Goal: Task Accomplishment & Management: Manage account settings

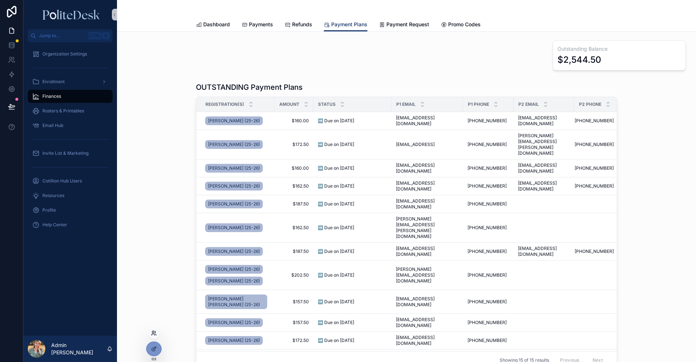
click at [153, 333] on icon at bounding box center [153, 332] width 2 height 2
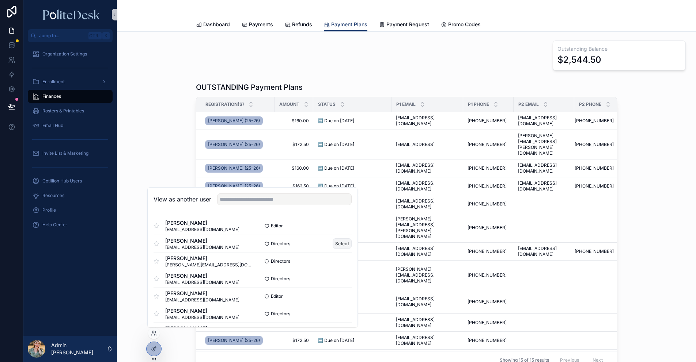
click at [336, 244] on button "Select" at bounding box center [341, 244] width 19 height 11
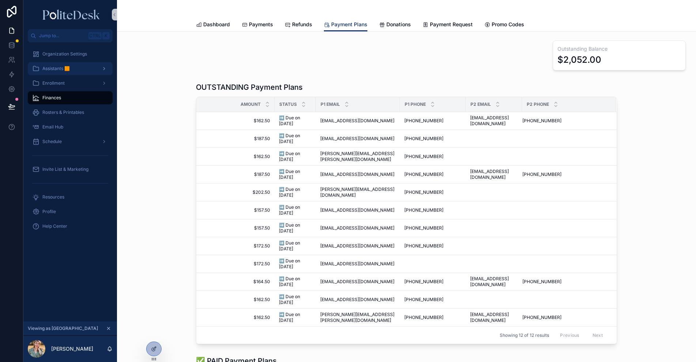
click at [61, 70] on span "Assistants 🟧" at bounding box center [55, 69] width 27 height 6
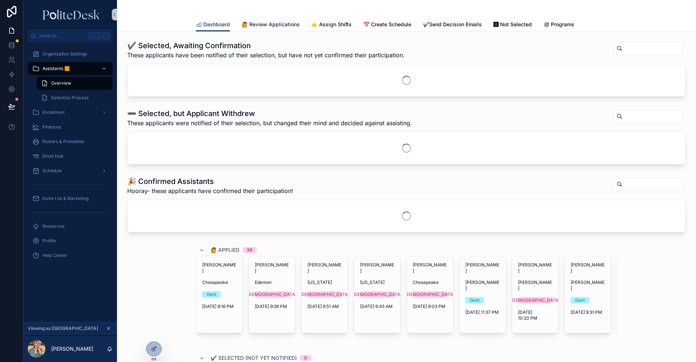
click at [276, 25] on span "🙋 Review Applications" at bounding box center [270, 24] width 58 height 7
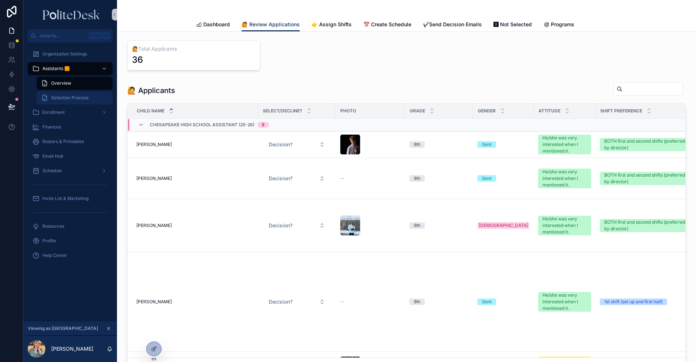
click at [58, 100] on span "Selection Process" at bounding box center [69, 98] width 37 height 6
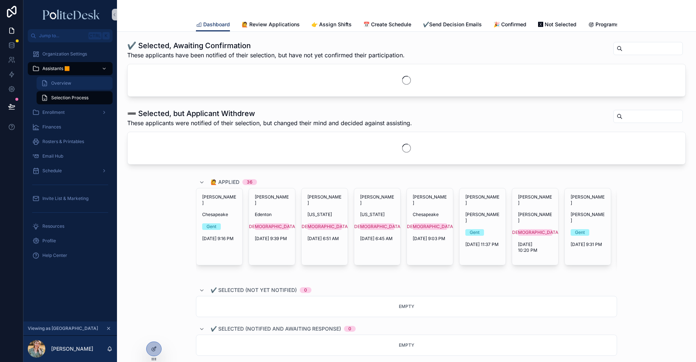
click at [70, 85] on span "Overview" at bounding box center [61, 83] width 20 height 6
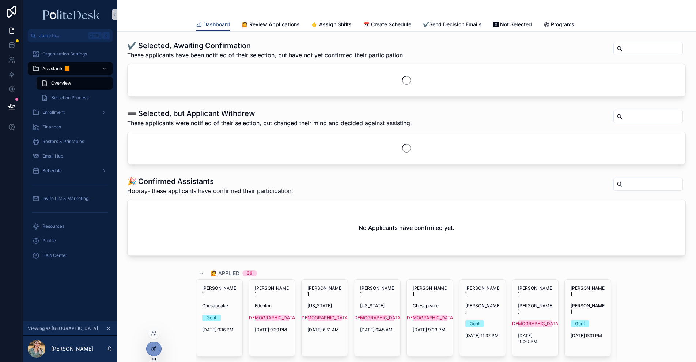
click at [154, 351] on icon at bounding box center [153, 349] width 3 height 3
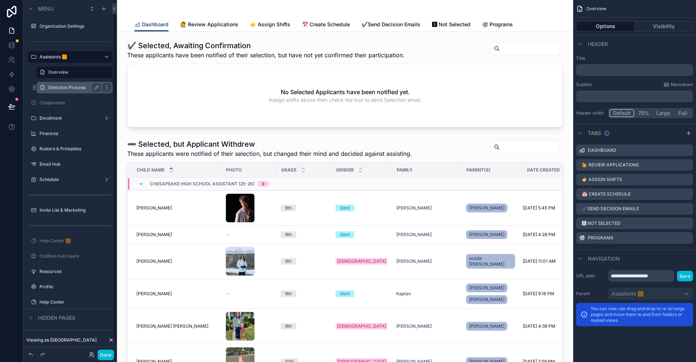
click at [78, 88] on label "Selection Process" at bounding box center [73, 88] width 50 height 6
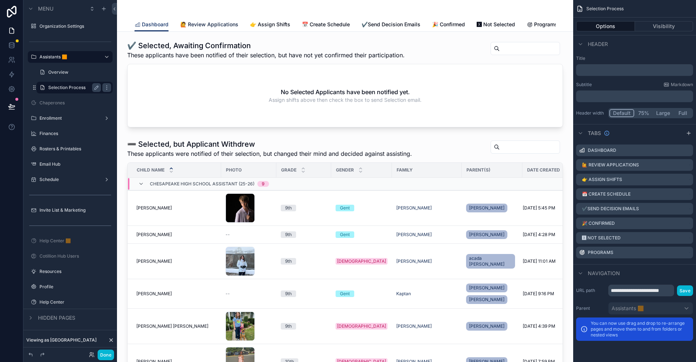
click at [207, 26] on span "🙋 Review Applications" at bounding box center [209, 24] width 58 height 7
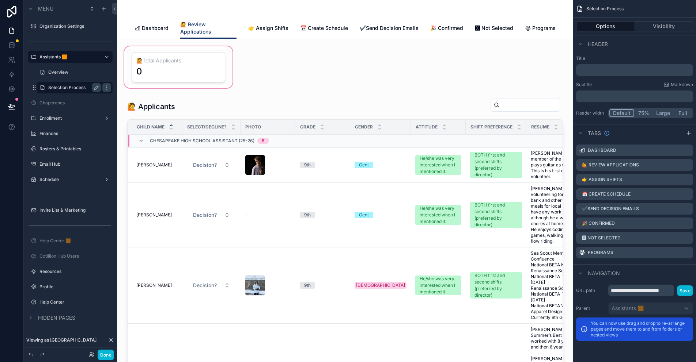
click at [215, 52] on div "scrollable content" at bounding box center [178, 67] width 111 height 45
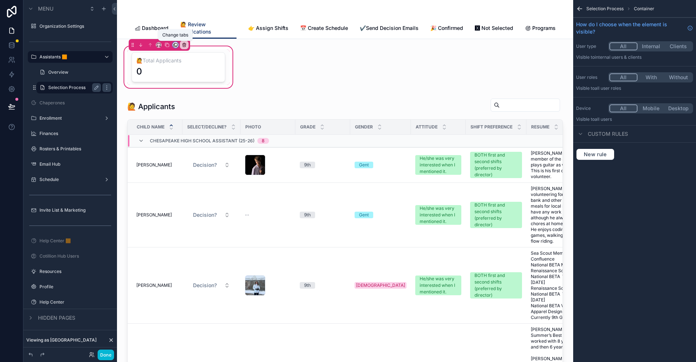
click at [173, 45] on icon "scrollable content" at bounding box center [175, 44] width 5 height 5
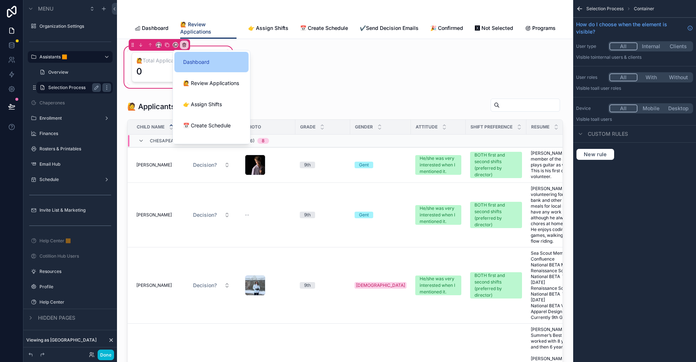
click at [187, 61] on span "Dashboard" at bounding box center [196, 62] width 26 height 9
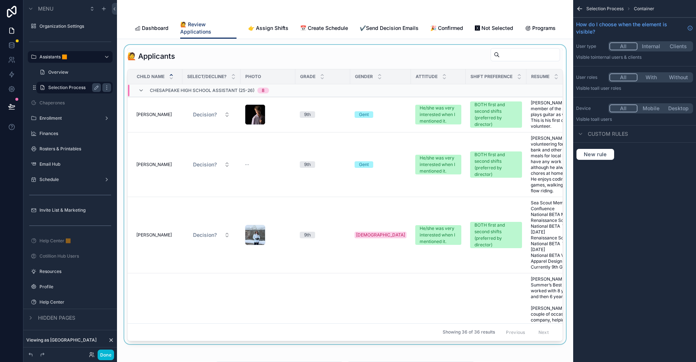
drag, startPoint x: 249, startPoint y: 57, endPoint x: 210, endPoint y: 56, distance: 38.7
click at [249, 57] on div "scrollable content" at bounding box center [345, 195] width 444 height 300
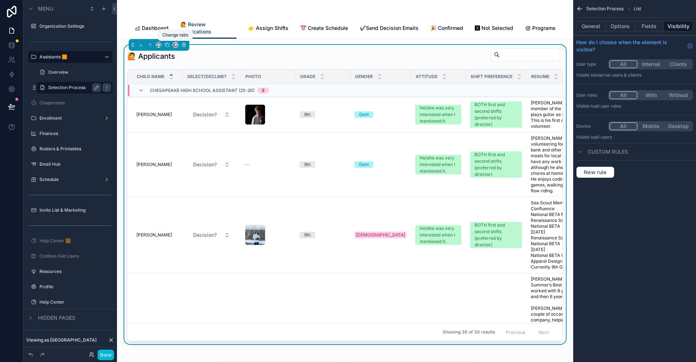
click at [174, 45] on icon "scrollable content" at bounding box center [175, 44] width 3 height 3
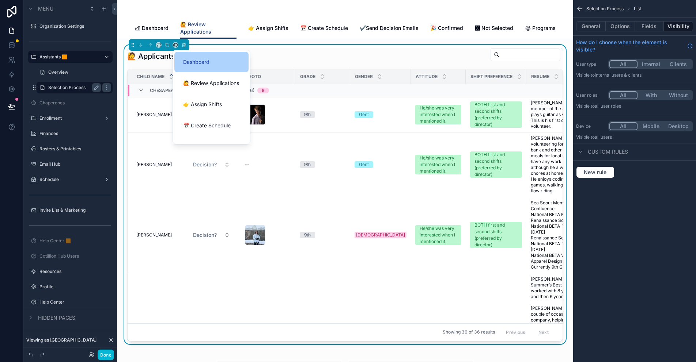
click at [194, 60] on span "Dashboard" at bounding box center [196, 62] width 26 height 9
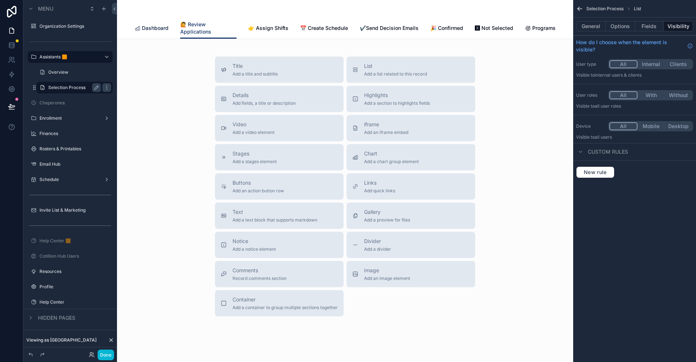
click at [152, 30] on span "Dashboard" at bounding box center [155, 27] width 27 height 7
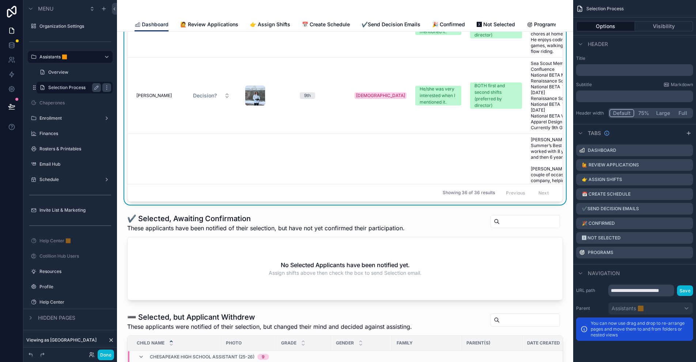
scroll to position [146, 0]
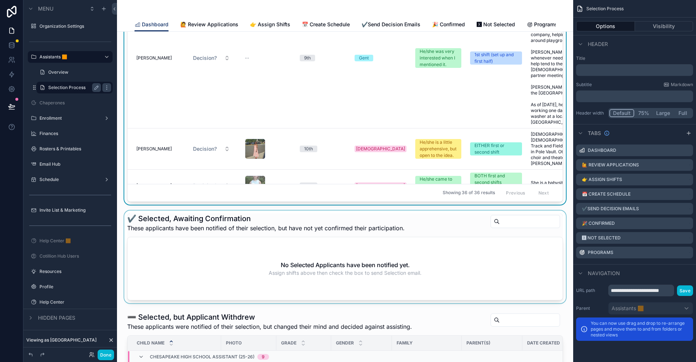
click at [167, 225] on div "scrollable content" at bounding box center [345, 257] width 444 height 93
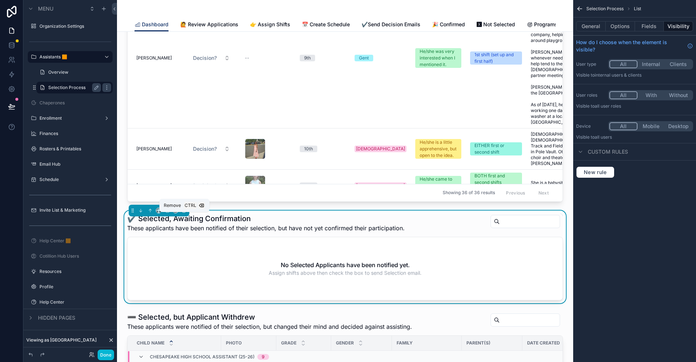
click at [184, 213] on icon "scrollable content" at bounding box center [183, 210] width 5 height 5
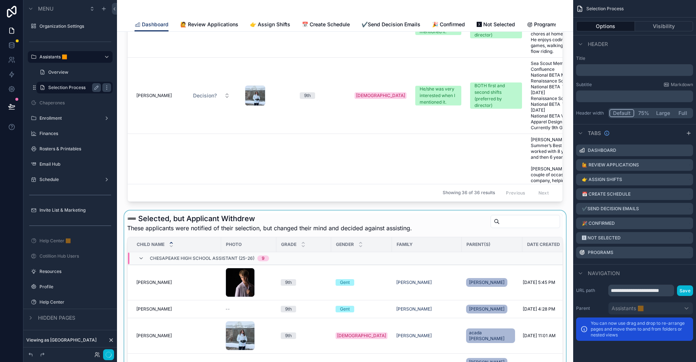
click at [181, 220] on div "scrollable content" at bounding box center [345, 362] width 444 height 302
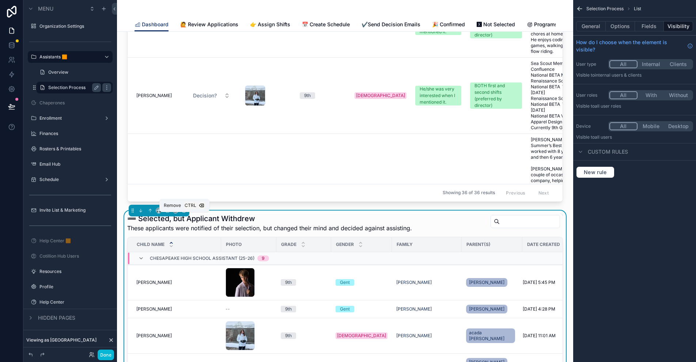
click at [184, 210] on icon "scrollable content" at bounding box center [183, 210] width 3 height 0
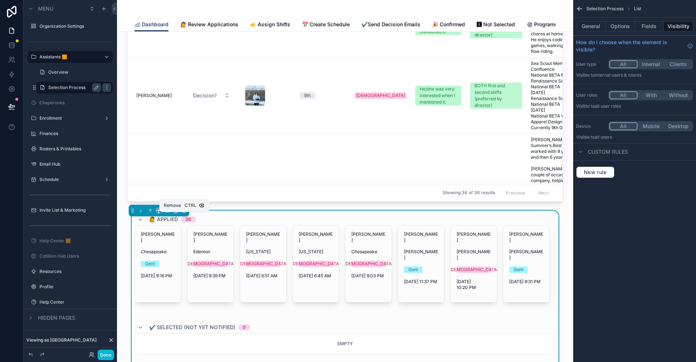
click at [184, 212] on icon "scrollable content" at bounding box center [184, 210] width 0 height 1
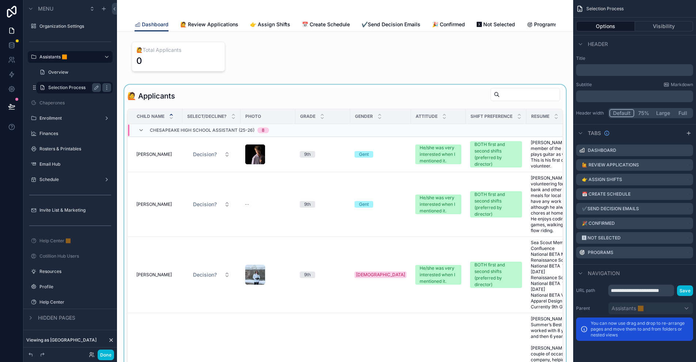
scroll to position [0, 0]
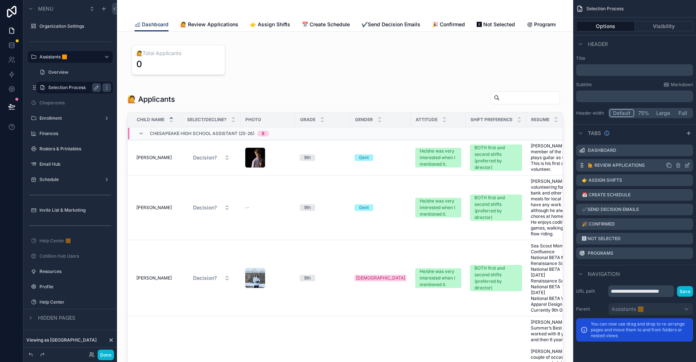
click at [685, 166] on icon "scrollable content" at bounding box center [686, 165] width 3 height 3
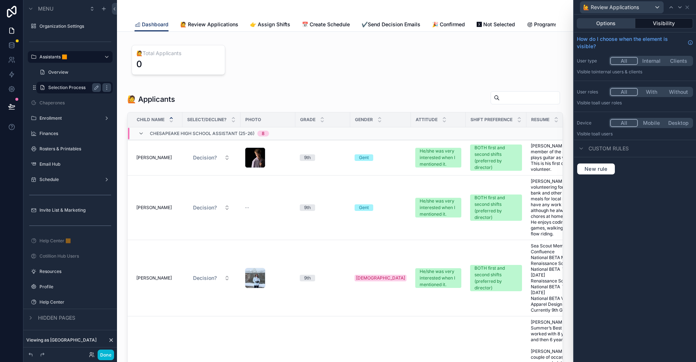
click at [618, 23] on button "Options" at bounding box center [605, 23] width 58 height 10
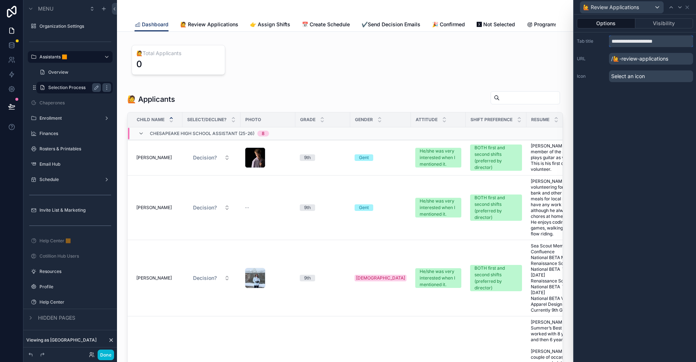
drag, startPoint x: 668, startPoint y: 42, endPoint x: 587, endPoint y: 45, distance: 81.2
click at [587, 45] on div "**********" at bounding box center [634, 41] width 116 height 12
click at [686, 8] on icon at bounding box center [686, 7] width 3 height 3
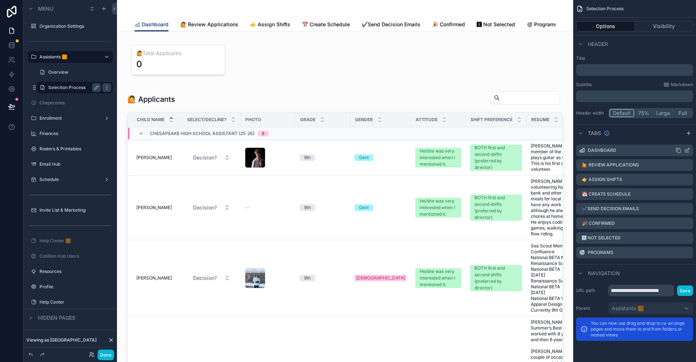
click at [685, 149] on icon "scrollable content" at bounding box center [687, 151] width 6 height 6
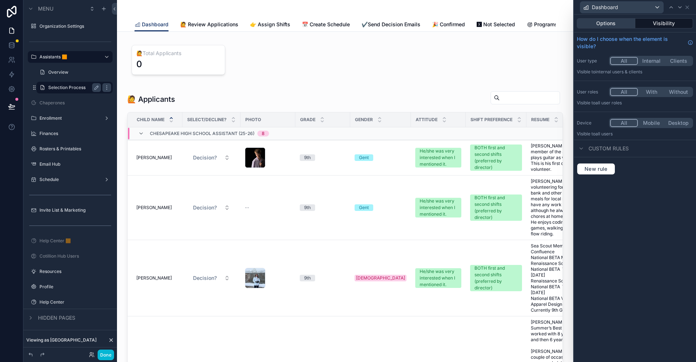
drag, startPoint x: 612, startPoint y: 24, endPoint x: 622, endPoint y: 25, distance: 10.3
click at [612, 24] on button "Options" at bounding box center [605, 23] width 58 height 10
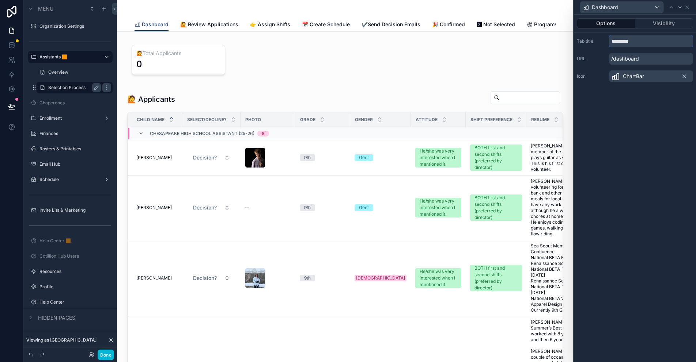
drag, startPoint x: 644, startPoint y: 40, endPoint x: 580, endPoint y: 39, distance: 63.9
click at [580, 39] on div "Tab title *********" at bounding box center [634, 41] width 116 height 12
paste input "**********"
type input "**********"
drag, startPoint x: 651, startPoint y: 179, endPoint x: 633, endPoint y: 171, distance: 19.5
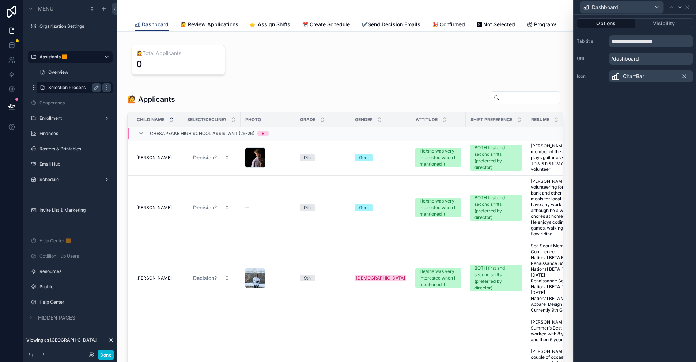
click at [651, 179] on div "**********" at bounding box center [635, 189] width 122 height 348
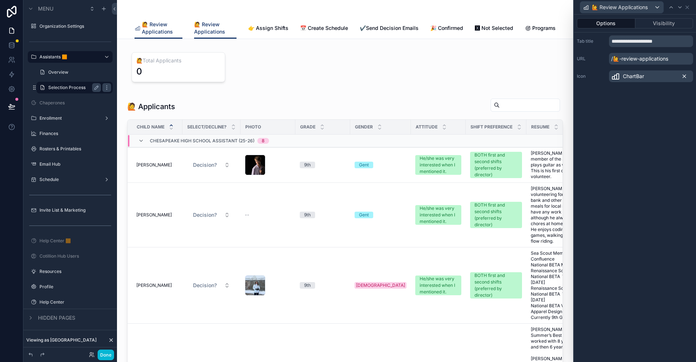
click at [684, 75] on icon at bounding box center [684, 76] width 6 height 6
click at [145, 26] on span "🙋 Review Applications" at bounding box center [156, 28] width 45 height 15
click at [201, 28] on span "🙋 Review Applications" at bounding box center [213, 28] width 45 height 15
click at [687, 7] on icon at bounding box center [686, 7] width 3 height 3
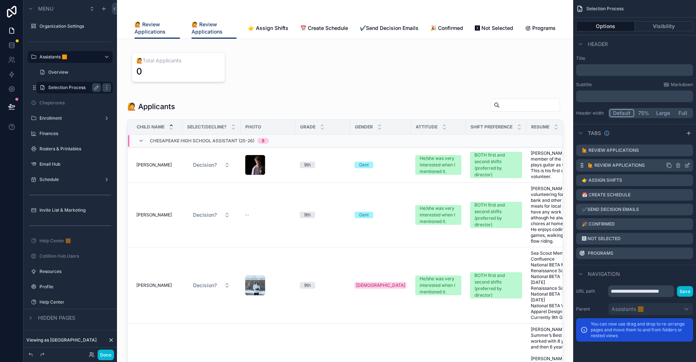
click at [687, 165] on icon "scrollable content" at bounding box center [687, 166] width 6 height 6
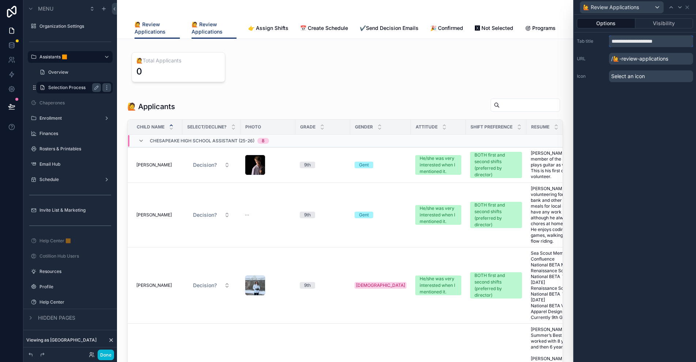
click at [672, 45] on input "**********" at bounding box center [651, 41] width 84 height 12
type input "**********"
click at [666, 145] on div "**********" at bounding box center [635, 189] width 122 height 348
click at [686, 8] on icon at bounding box center [686, 7] width 3 height 3
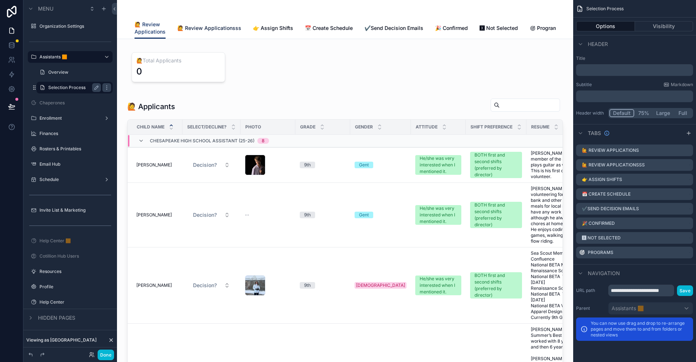
click at [216, 28] on span "🙋 Review Applicationsss" at bounding box center [209, 27] width 64 height 7
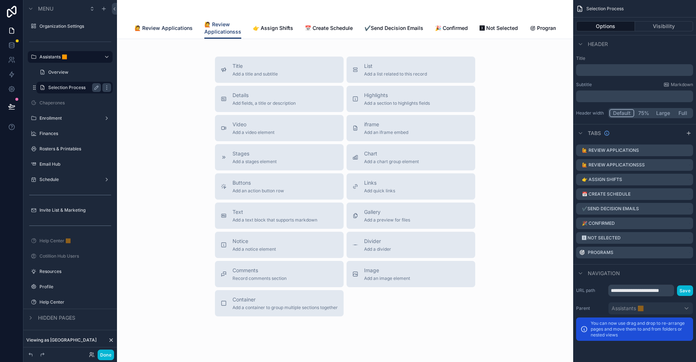
click at [170, 28] on span "🙋 Review Applications" at bounding box center [163, 27] width 58 height 7
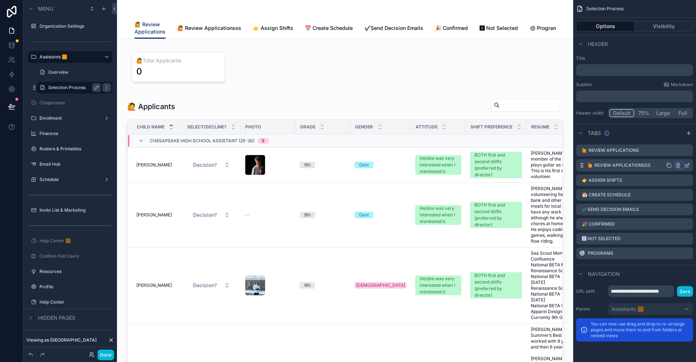
click at [678, 165] on icon "scrollable content" at bounding box center [678, 166] width 6 height 6
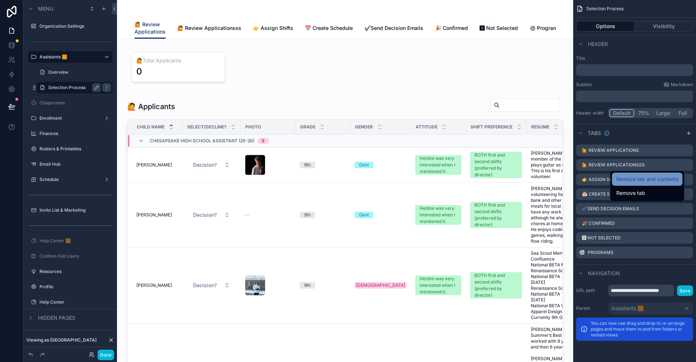
click at [660, 179] on span "Remove tab and contents" at bounding box center [647, 179] width 62 height 9
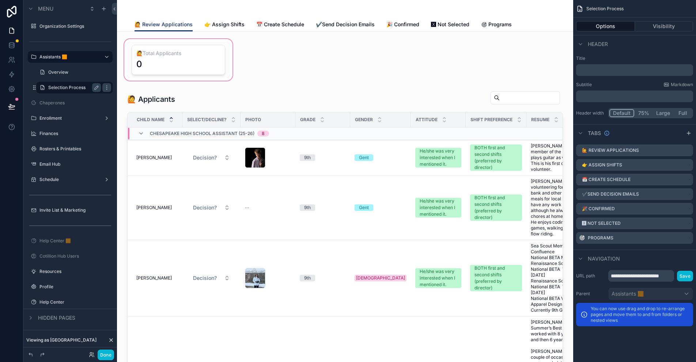
click at [179, 48] on div "scrollable content" at bounding box center [178, 60] width 111 height 45
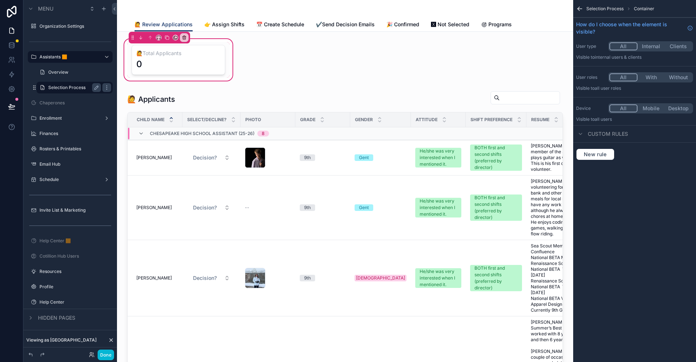
click at [579, 12] on icon "scrollable content" at bounding box center [579, 8] width 7 height 7
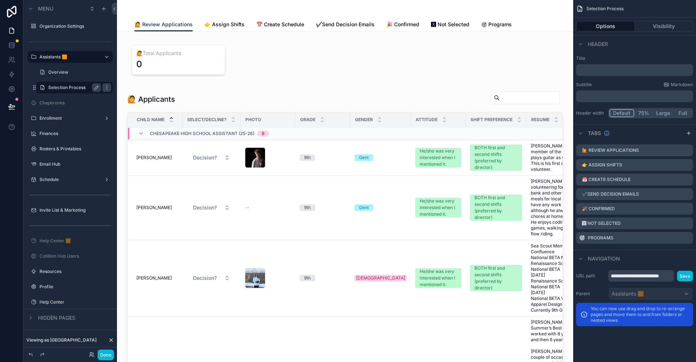
click at [579, 8] on icon "scrollable content" at bounding box center [579, 8] width 7 height 7
click at [652, 28] on button "Visibility" at bounding box center [664, 26] width 58 height 10
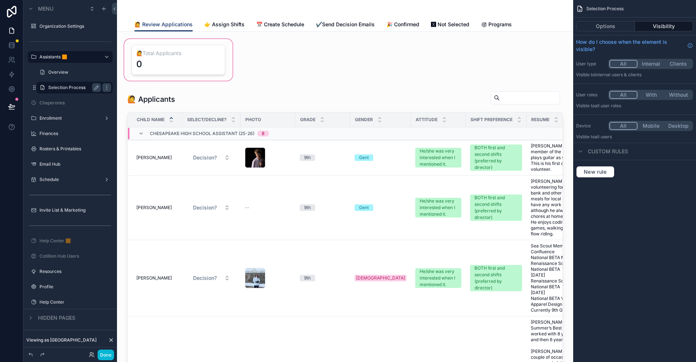
click at [171, 60] on div "scrollable content" at bounding box center [178, 60] width 111 height 45
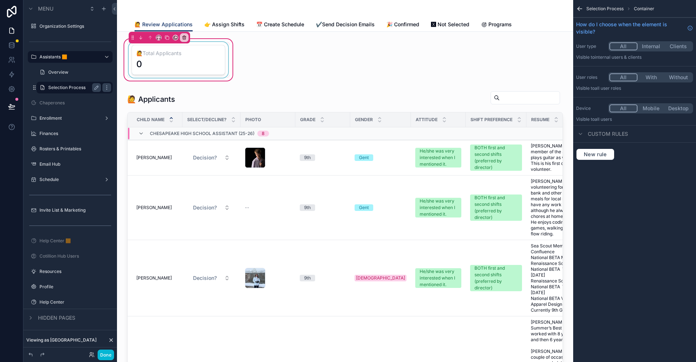
click at [171, 60] on div "scrollable content" at bounding box center [178, 60] width 102 height 36
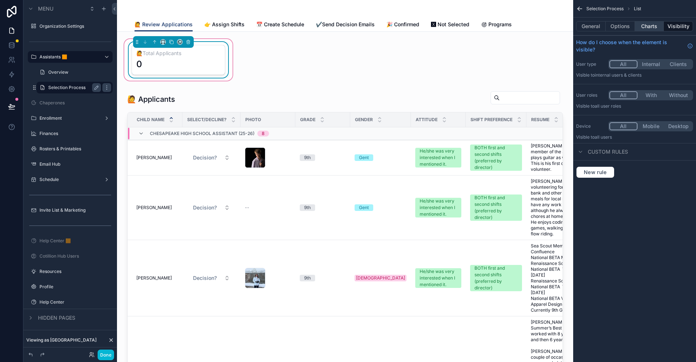
click at [652, 27] on button "Charts" at bounding box center [649, 26] width 29 height 10
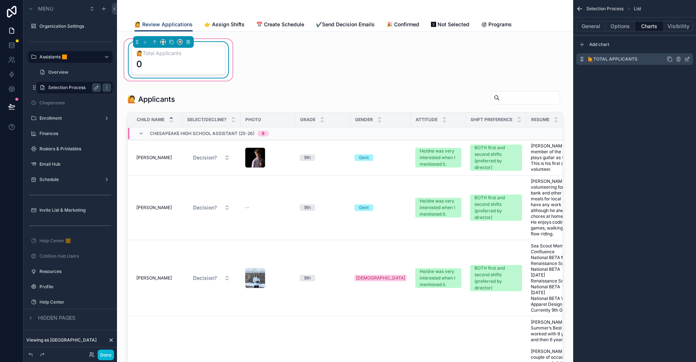
click at [687, 59] on icon "scrollable content" at bounding box center [687, 59] width 6 height 6
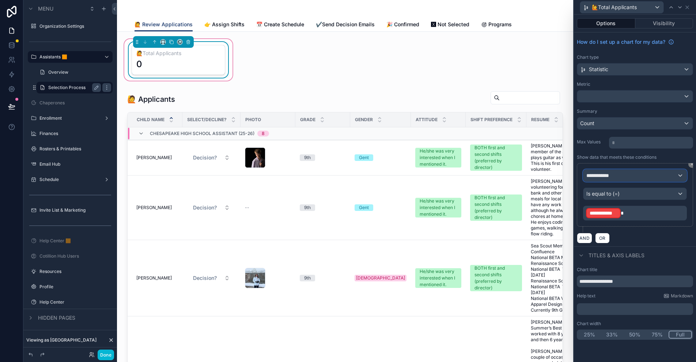
click at [618, 178] on div "**********" at bounding box center [634, 176] width 103 height 12
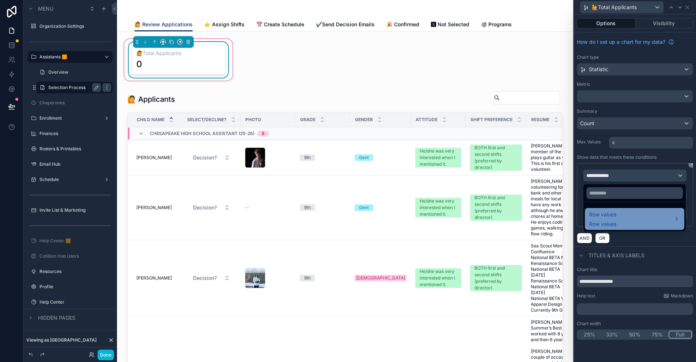
click at [609, 214] on span "Row values" at bounding box center [602, 214] width 27 height 9
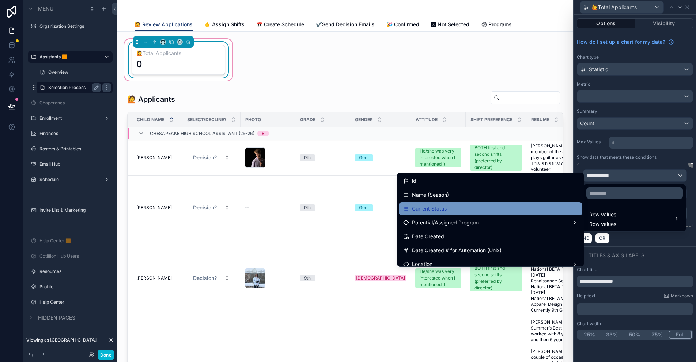
click at [446, 210] on span "Current Status" at bounding box center [429, 209] width 35 height 9
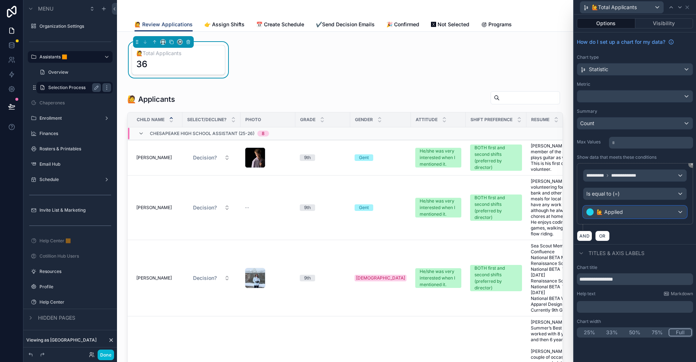
drag, startPoint x: 606, startPoint y: 202, endPoint x: 624, endPoint y: 214, distance: 22.0
click at [624, 214] on div "🙋 Applied" at bounding box center [634, 212] width 103 height 12
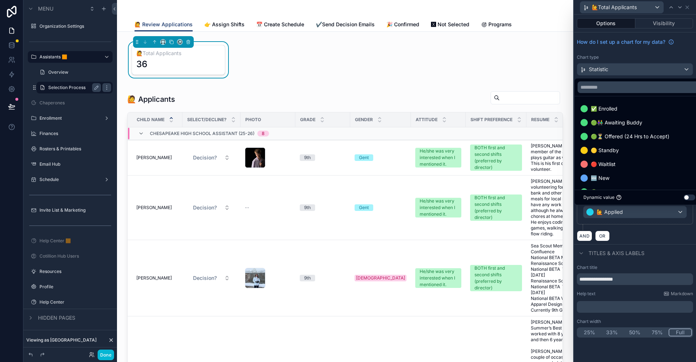
drag, startPoint x: 624, startPoint y: 214, endPoint x: 634, endPoint y: 220, distance: 11.3
click at [626, 213] on div at bounding box center [635, 181] width 122 height 362
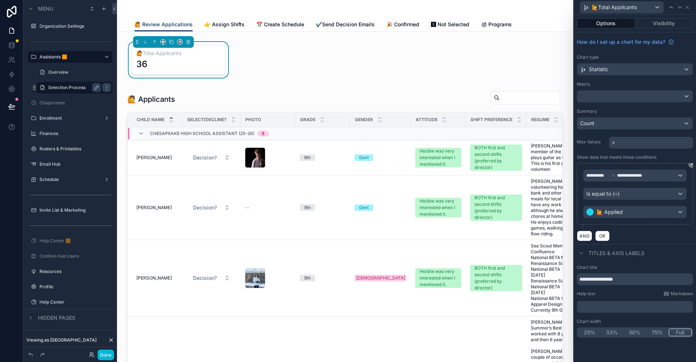
click at [641, 226] on div "**********" at bounding box center [634, 196] width 116 height 67
click at [222, 24] on span "👉 Assign Shifts" at bounding box center [224, 24] width 40 height 7
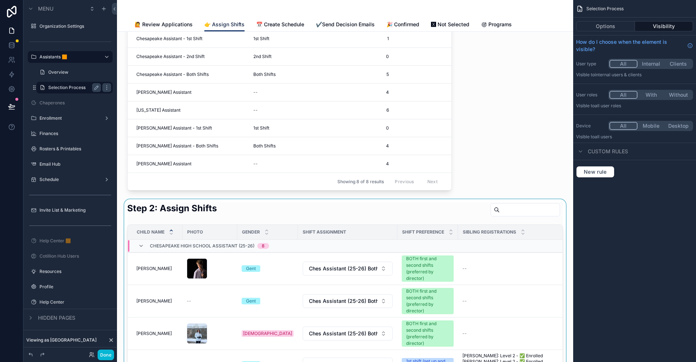
scroll to position [73, 0]
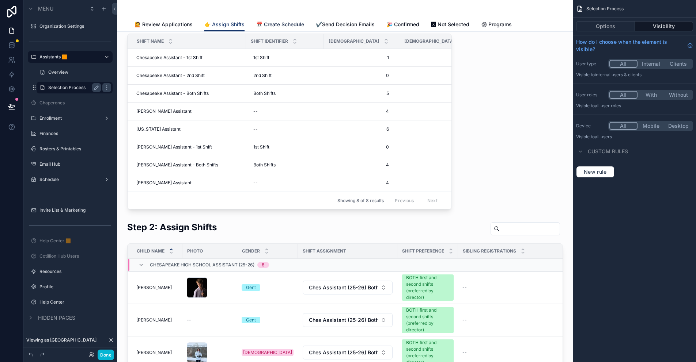
click at [281, 20] on link "📅 Create Schedule" at bounding box center [280, 25] width 48 height 15
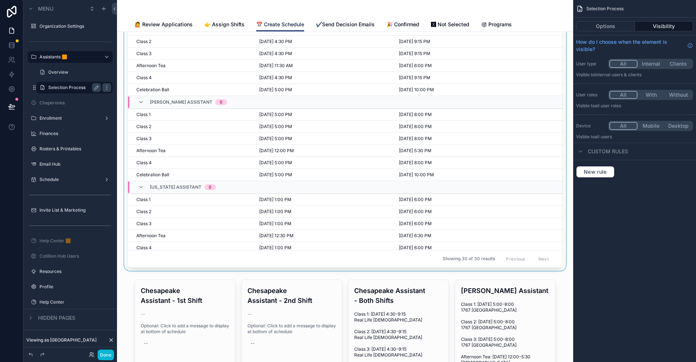
scroll to position [73, 0]
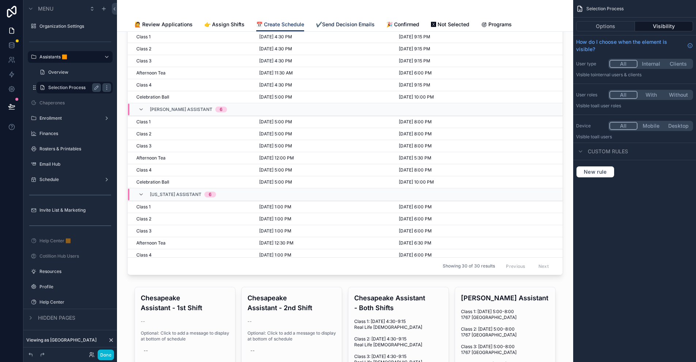
click at [344, 26] on span "✔️Send Decision Emails" at bounding box center [345, 24] width 59 height 7
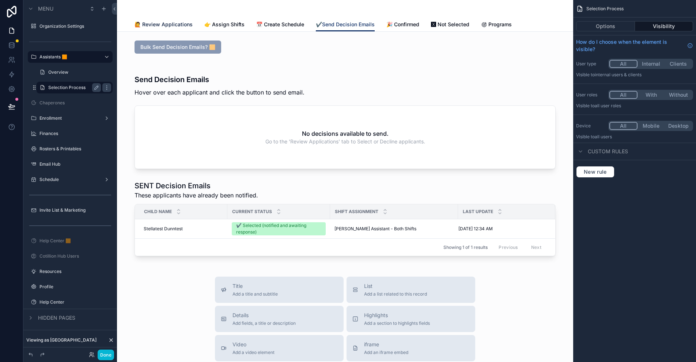
click at [174, 25] on span "🙋 Review Applications" at bounding box center [163, 24] width 58 height 7
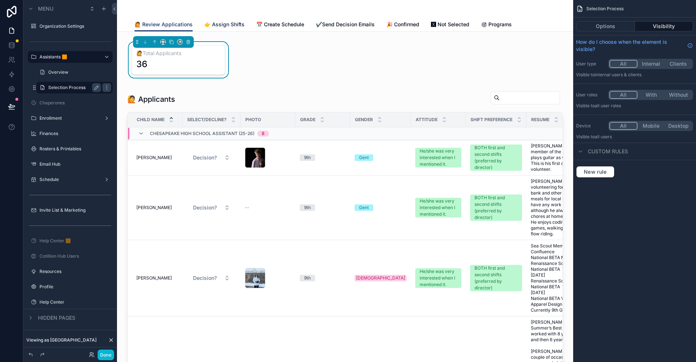
click at [214, 24] on span "👉 Assign Shifts" at bounding box center [224, 24] width 40 height 7
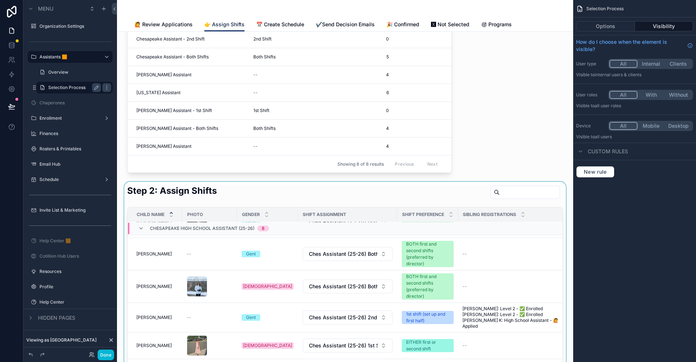
scroll to position [37, 0]
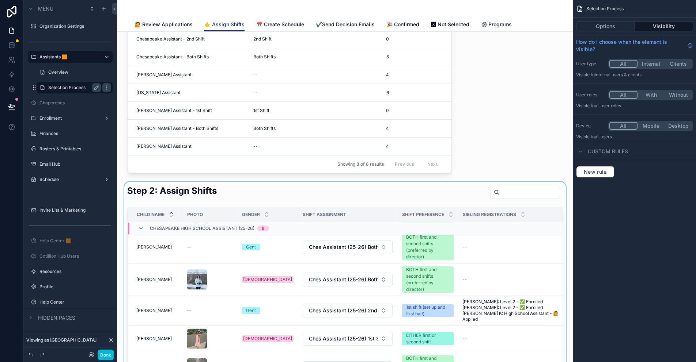
click at [173, 300] on div "scrollable content" at bounding box center [345, 332] width 444 height 301
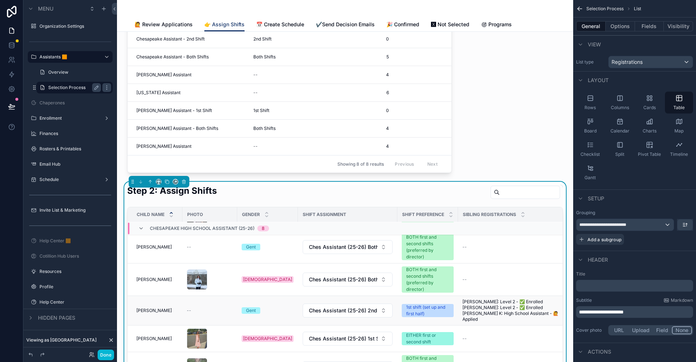
click at [209, 300] on td "--" at bounding box center [209, 311] width 55 height 30
click at [219, 308] on div "--" at bounding box center [210, 311] width 46 height 6
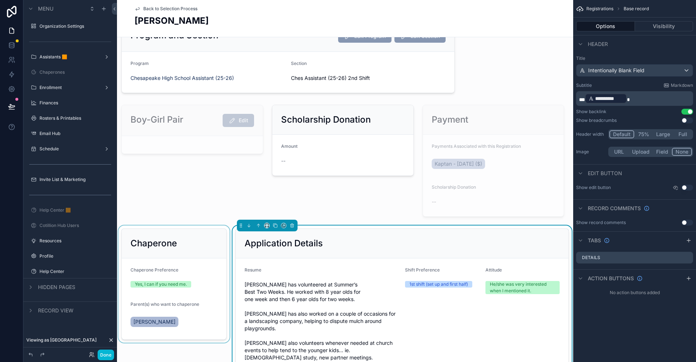
scroll to position [219, 0]
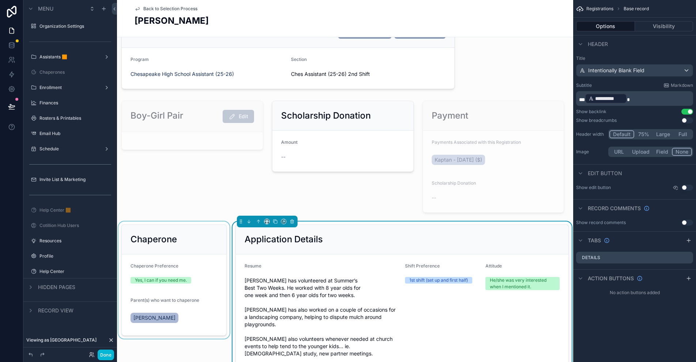
click at [156, 311] on div "scrollable content" at bounding box center [174, 319] width 114 height 194
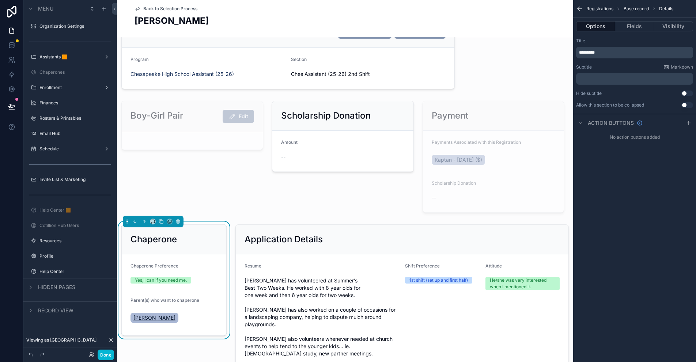
click at [150, 315] on span "[PERSON_NAME]" at bounding box center [154, 318] width 42 height 7
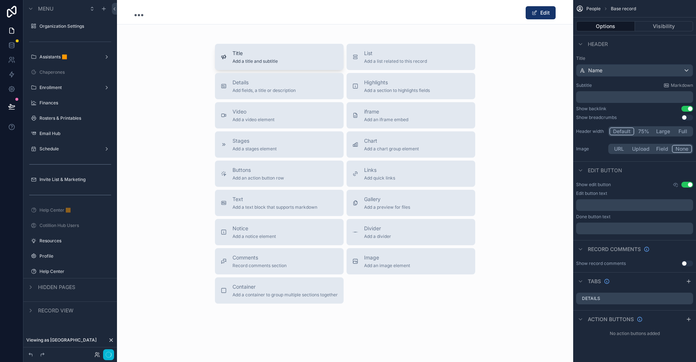
scroll to position [219, 0]
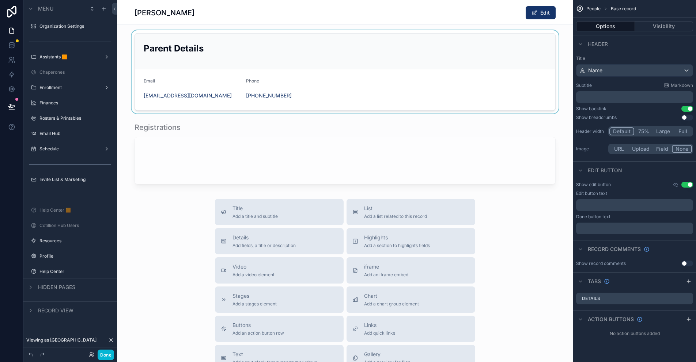
drag, startPoint x: 294, startPoint y: 99, endPoint x: 251, endPoint y: 96, distance: 43.5
click at [251, 96] on div "scrollable content" at bounding box center [345, 71] width 456 height 83
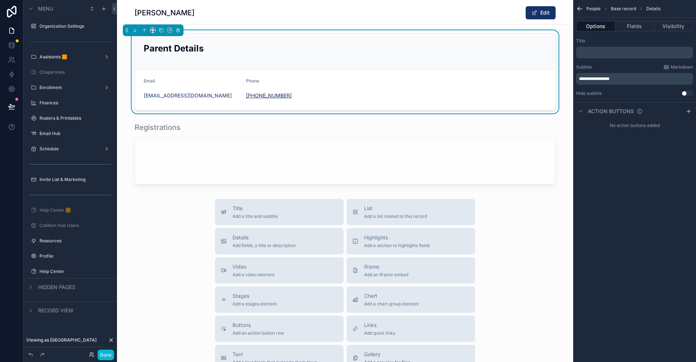
drag, startPoint x: 289, startPoint y: 97, endPoint x: 251, endPoint y: 98, distance: 38.4
click at [251, 98] on div "[PHONE_NUMBER]" at bounding box center [294, 95] width 96 height 7
copy link "[PHONE_NUMBER]"
click at [362, 8] on div "[PERSON_NAME] Edit" at bounding box center [344, 13] width 421 height 14
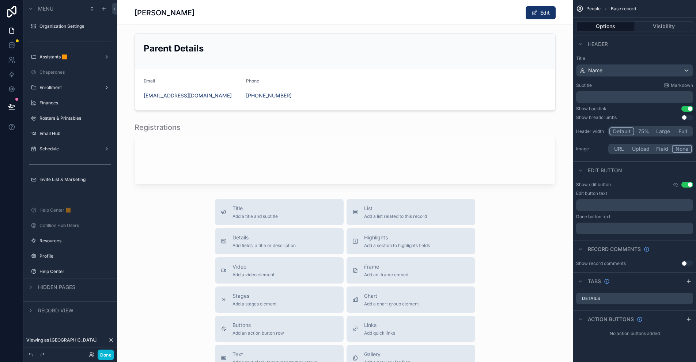
click at [685, 117] on button "Use setting" at bounding box center [687, 118] width 12 height 6
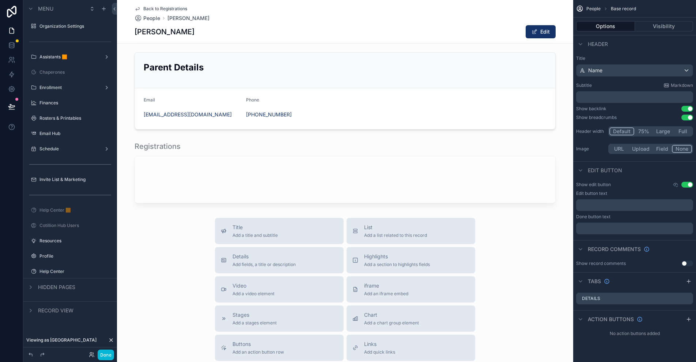
click at [690, 109] on button "Use setting" at bounding box center [687, 109] width 12 height 6
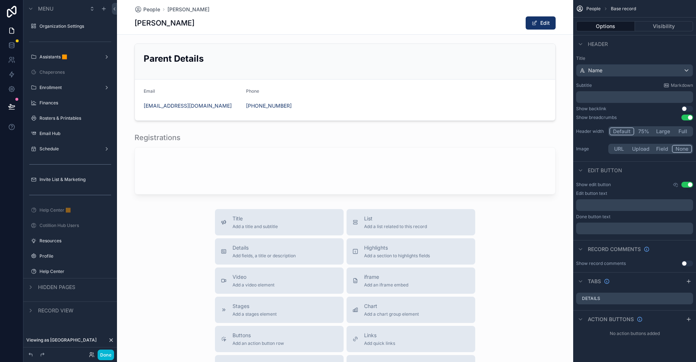
click at [689, 117] on button "Use setting" at bounding box center [687, 118] width 12 height 6
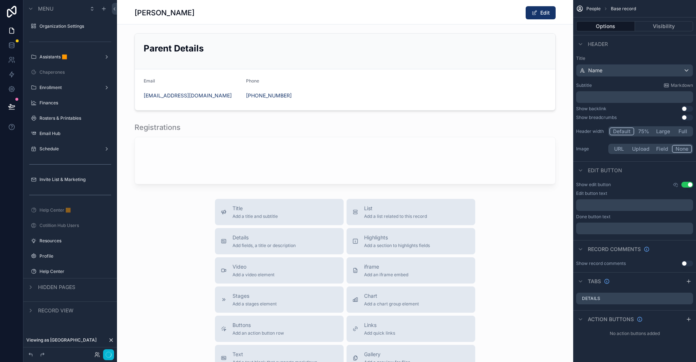
click at [683, 108] on button "Use setting" at bounding box center [687, 109] width 12 height 6
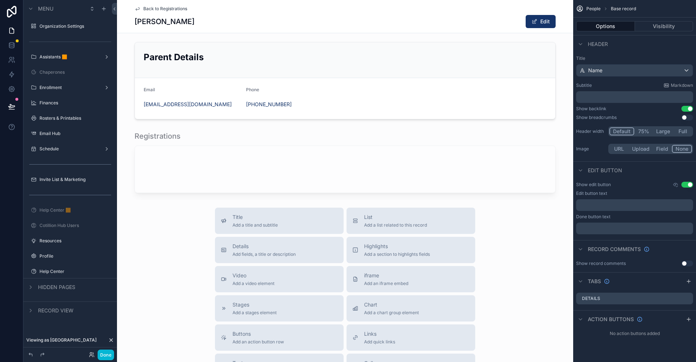
click at [135, 7] on icon "scrollable content" at bounding box center [137, 9] width 6 height 6
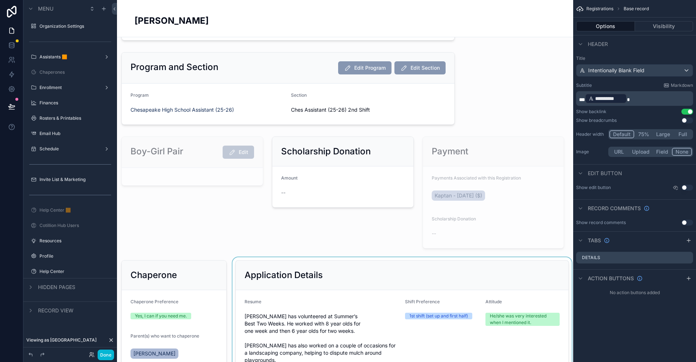
scroll to position [183, 0]
click at [303, 266] on div "scrollable content" at bounding box center [402, 355] width 342 height 194
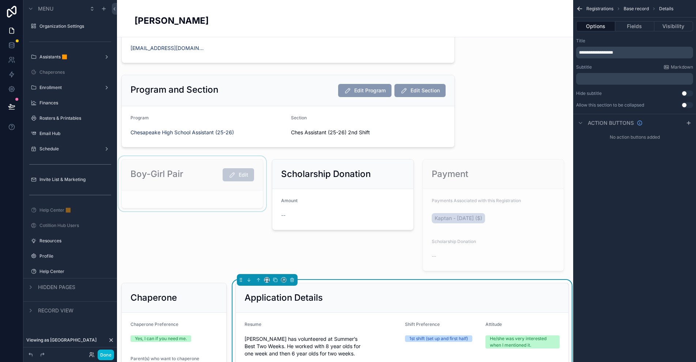
scroll to position [110, 0]
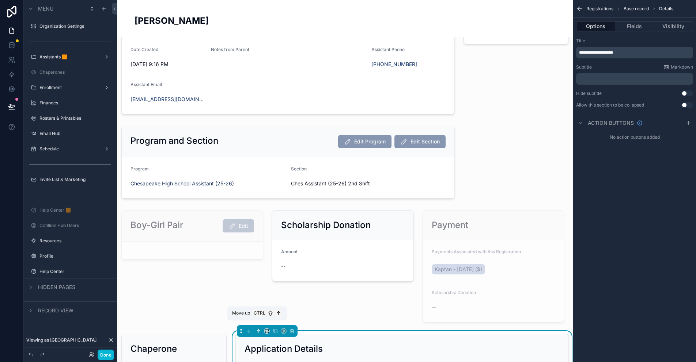
click at [256, 329] on icon "scrollable content" at bounding box center [258, 331] width 5 height 5
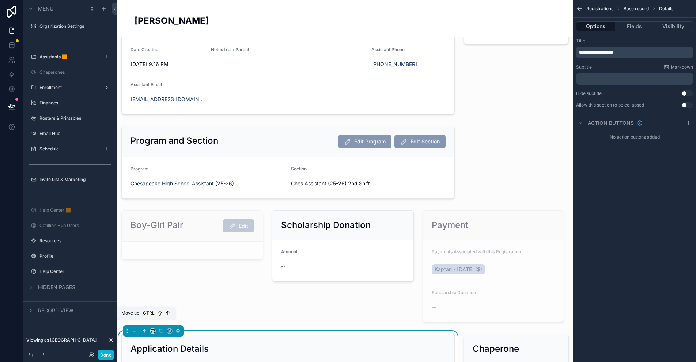
click at [145, 330] on icon "scrollable content" at bounding box center [144, 330] width 1 height 1
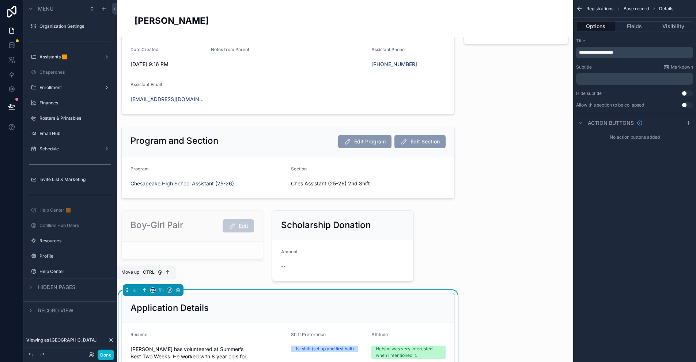
click at [145, 288] on icon "scrollable content" at bounding box center [144, 290] width 5 height 5
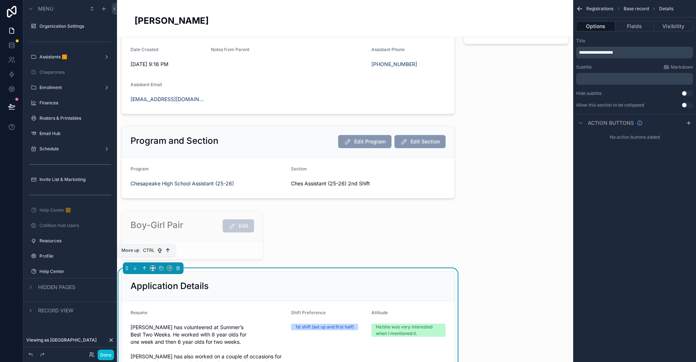
click at [145, 266] on icon "scrollable content" at bounding box center [144, 268] width 5 height 5
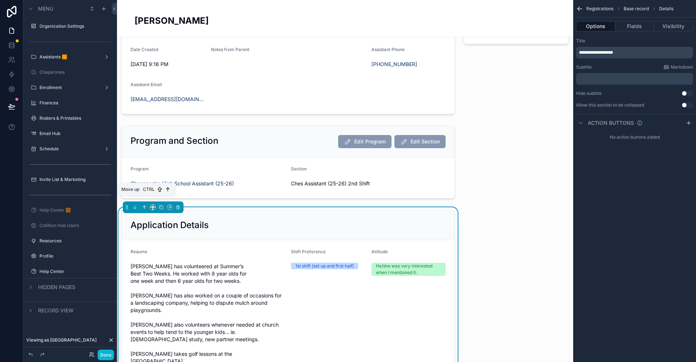
click at [142, 205] on icon "scrollable content" at bounding box center [144, 207] width 5 height 5
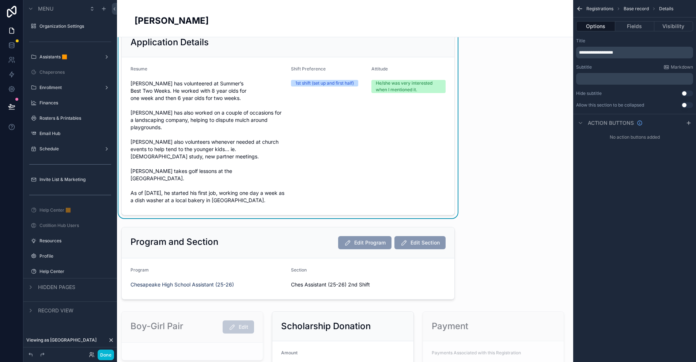
scroll to position [256, 0]
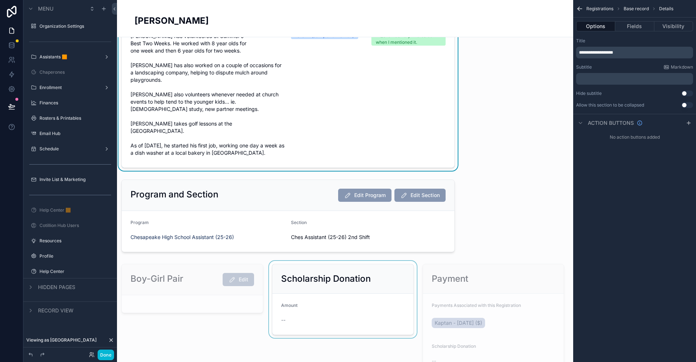
click at [331, 261] on div "scrollable content" at bounding box center [342, 320] width 150 height 118
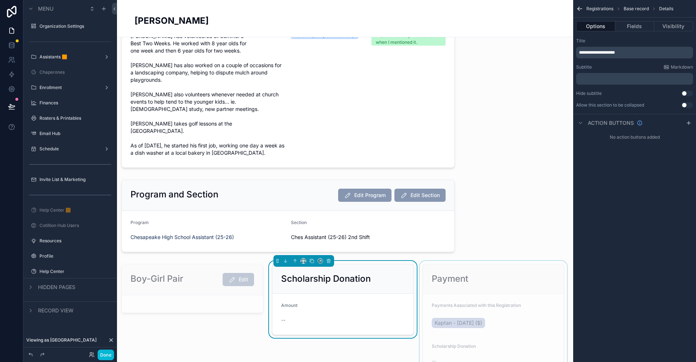
click at [458, 261] on div "scrollable content" at bounding box center [493, 320] width 150 height 118
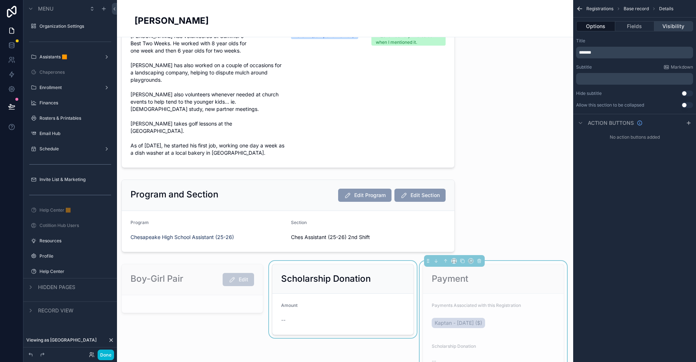
click at [668, 30] on button "Visibility" at bounding box center [673, 26] width 39 height 10
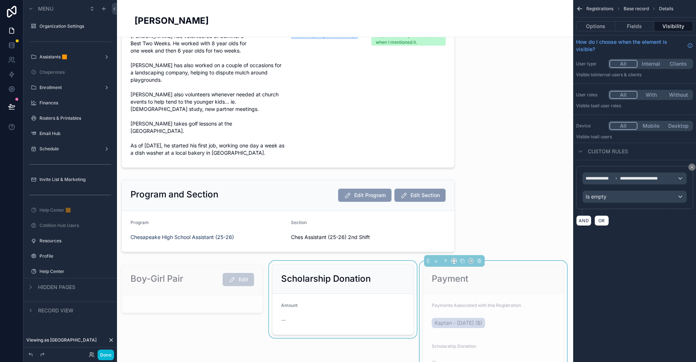
drag, startPoint x: 346, startPoint y: 270, endPoint x: 339, endPoint y: 267, distance: 7.1
click at [346, 270] on div "scrollable content" at bounding box center [342, 320] width 150 height 118
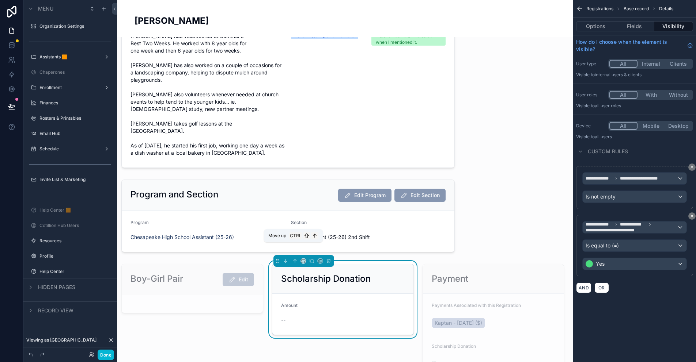
click at [293, 259] on icon "scrollable content" at bounding box center [294, 261] width 5 height 5
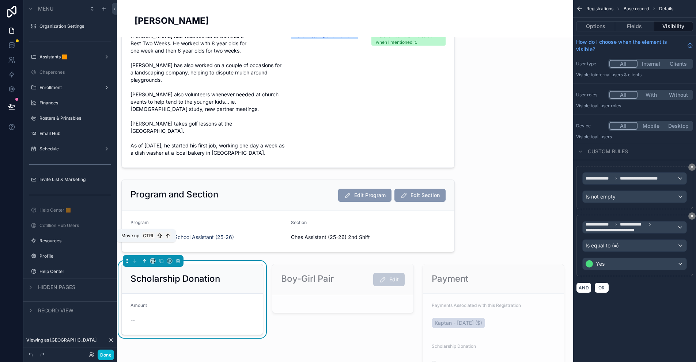
click at [143, 259] on icon "scrollable content" at bounding box center [144, 261] width 5 height 5
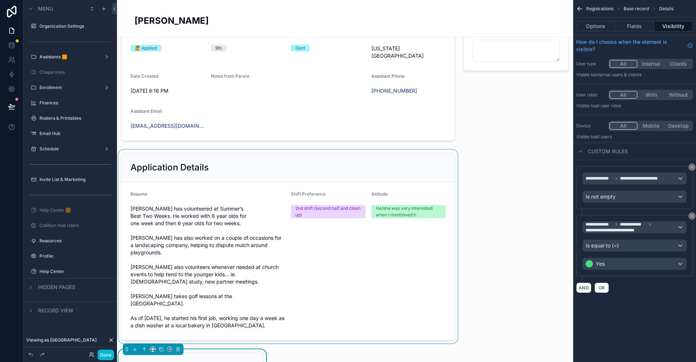
scroll to position [73, 0]
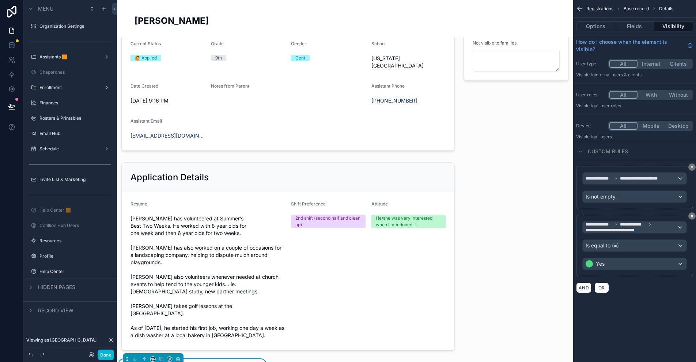
click at [153, 357] on icon "scrollable content" at bounding box center [152, 359] width 5 height 5
click at [162, 267] on span "25%" at bounding box center [161, 269] width 11 height 9
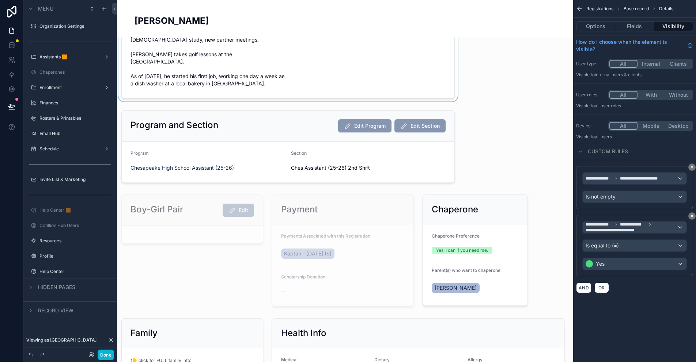
scroll to position [329, 0]
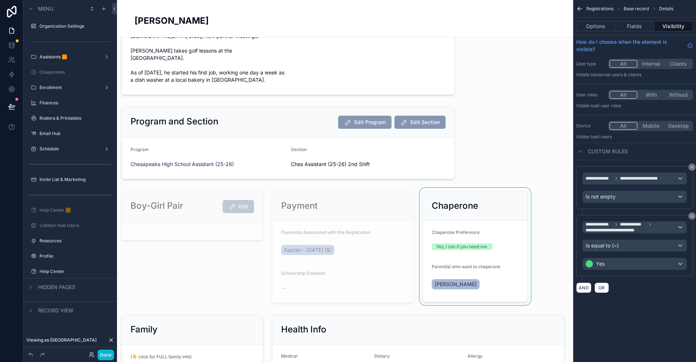
click at [458, 193] on div "scrollable content" at bounding box center [475, 247] width 114 height 118
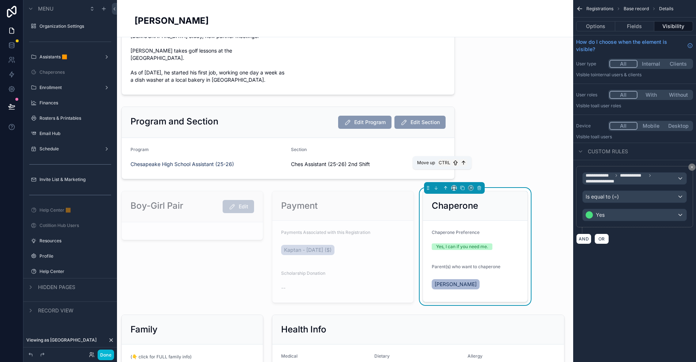
click at [443, 186] on icon "scrollable content" at bounding box center [445, 188] width 5 height 5
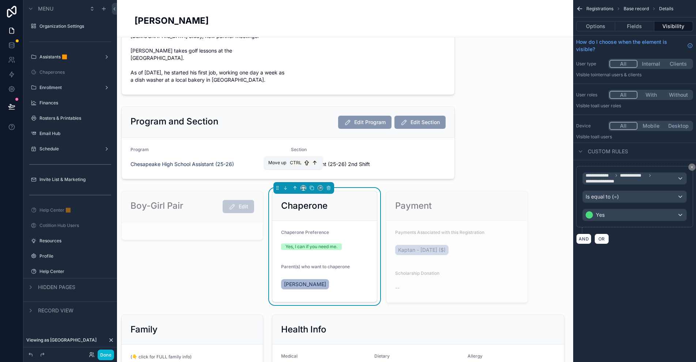
click at [293, 187] on icon "scrollable content" at bounding box center [293, 187] width 1 height 1
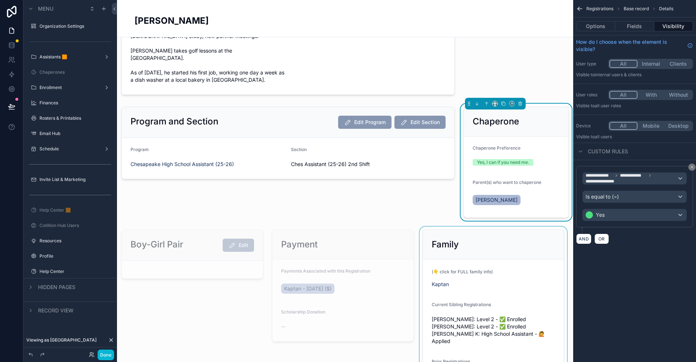
click at [484, 232] on div "scrollable content" at bounding box center [493, 314] width 150 height 175
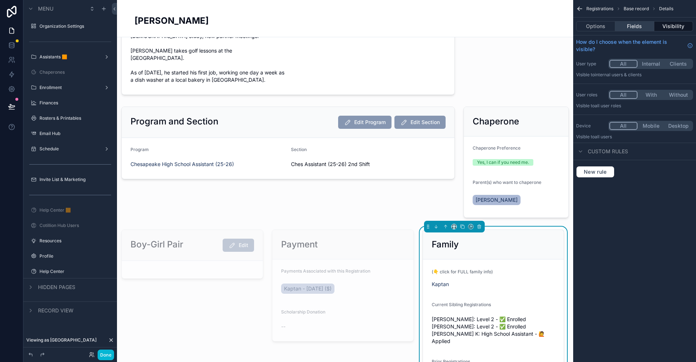
click at [642, 26] on button "Fields" at bounding box center [634, 26] width 39 height 10
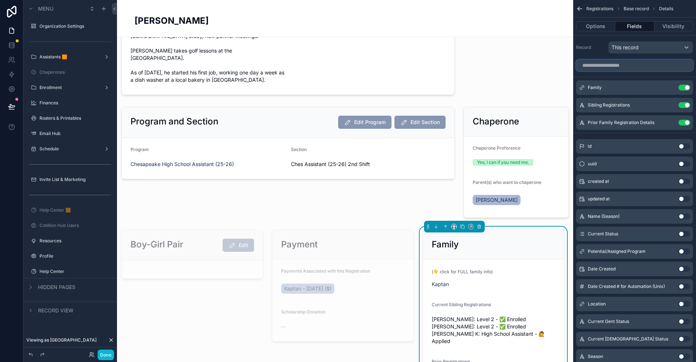
click at [622, 62] on input "scrollable content" at bounding box center [634, 66] width 117 height 12
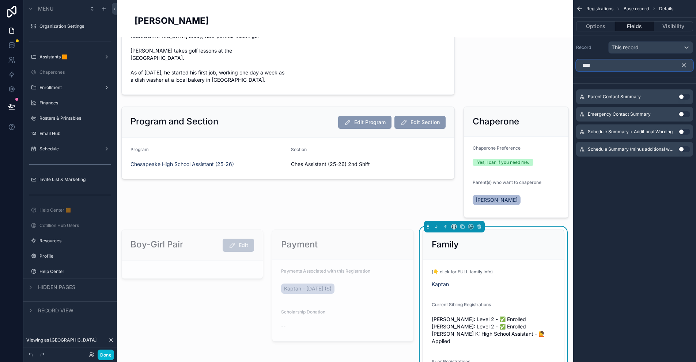
type input "****"
click at [684, 96] on button "Use setting" at bounding box center [684, 97] width 12 height 6
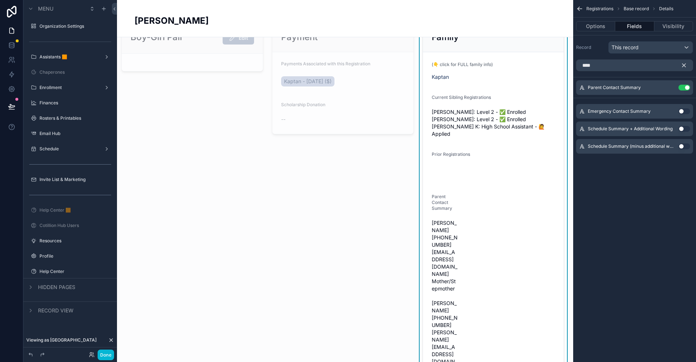
scroll to position [548, 0]
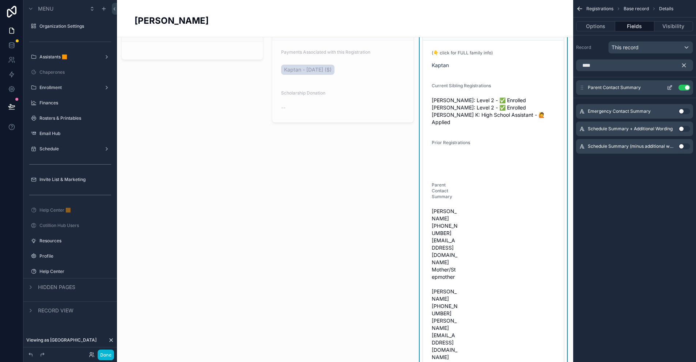
click at [668, 87] on icon "scrollable content" at bounding box center [669, 88] width 6 height 6
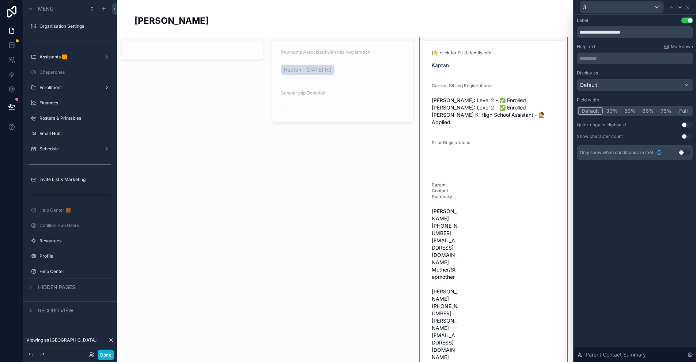
drag, startPoint x: 682, startPoint y: 110, endPoint x: 576, endPoint y: 162, distance: 118.6
click at [682, 110] on button "Full" at bounding box center [682, 111] width 17 height 8
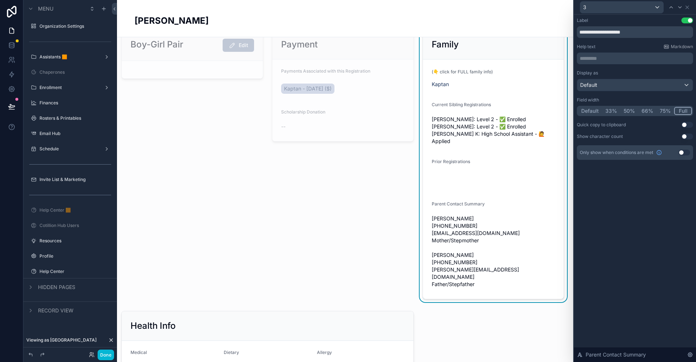
scroll to position [511, 0]
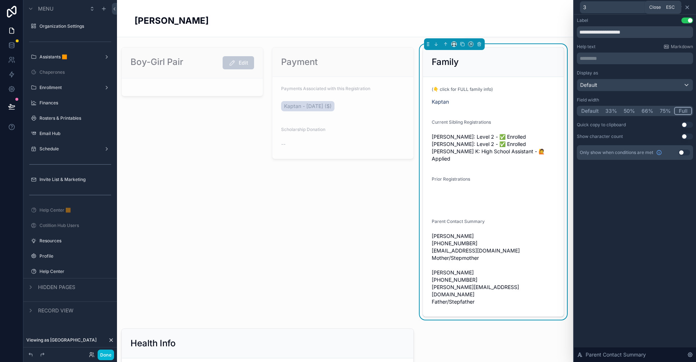
click at [689, 8] on icon at bounding box center [687, 7] width 6 height 6
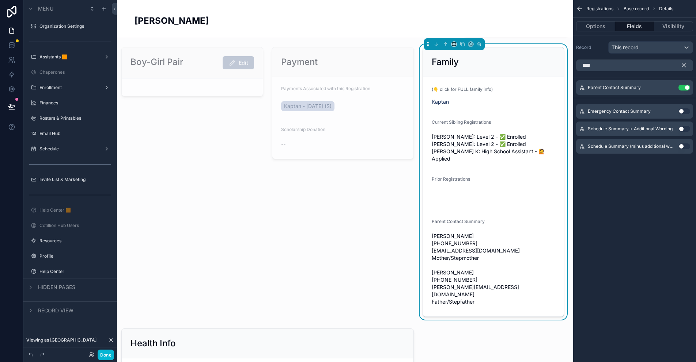
drag, startPoint x: 684, startPoint y: 66, endPoint x: 592, endPoint y: 114, distance: 104.1
click at [684, 66] on icon "scrollable content" at bounding box center [683, 65] width 3 height 3
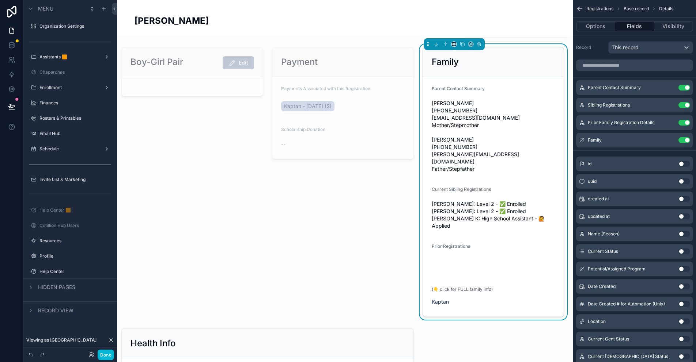
scroll to position [475, 0]
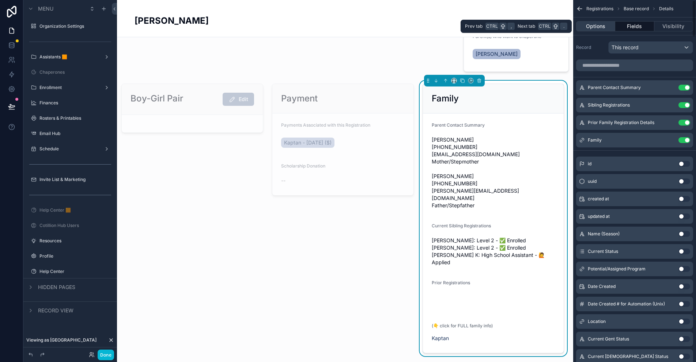
click at [598, 26] on button "Options" at bounding box center [595, 26] width 39 height 10
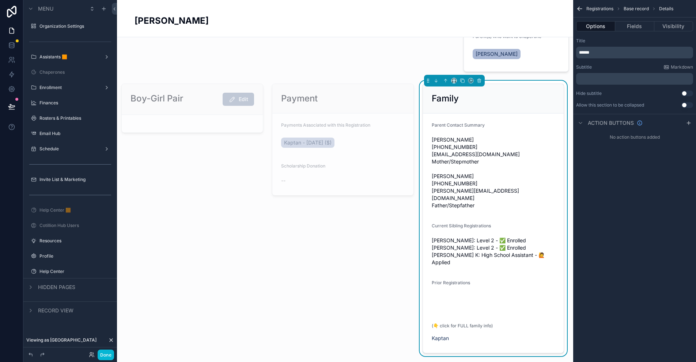
click at [598, 52] on p "******" at bounding box center [635, 53] width 113 height 6
click at [603, 52] on span "**********" at bounding box center [591, 52] width 25 height 4
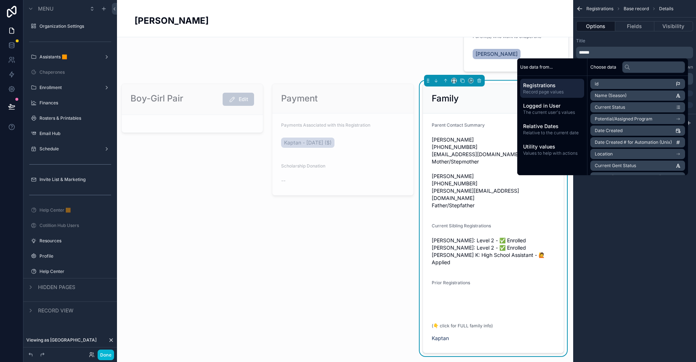
click at [482, 91] on div "Family" at bounding box center [493, 99] width 141 height 30
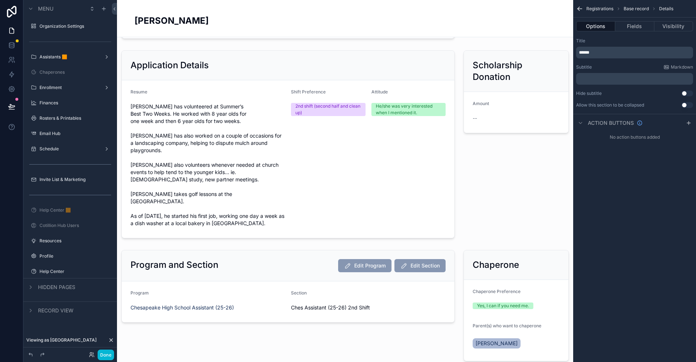
scroll to position [183, 0]
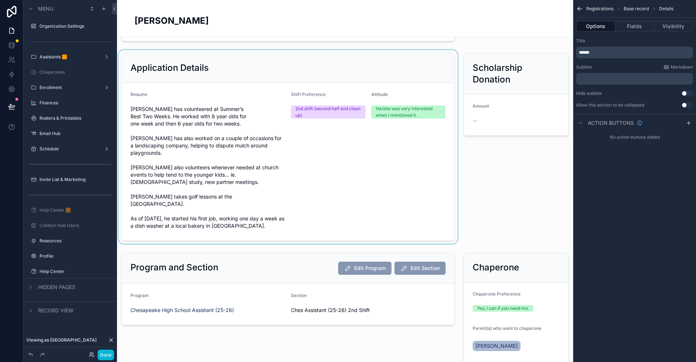
click at [273, 57] on div "scrollable content" at bounding box center [288, 147] width 342 height 194
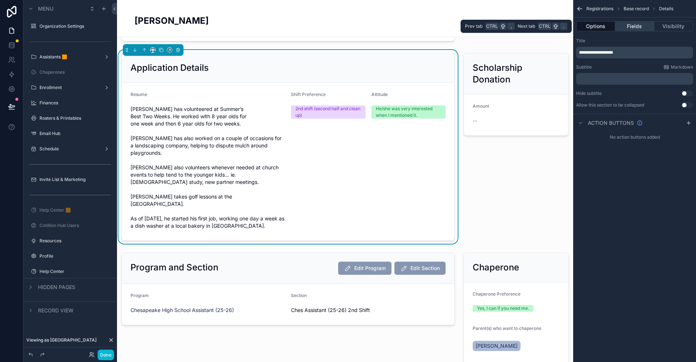
click at [637, 28] on button "Fields" at bounding box center [634, 26] width 39 height 10
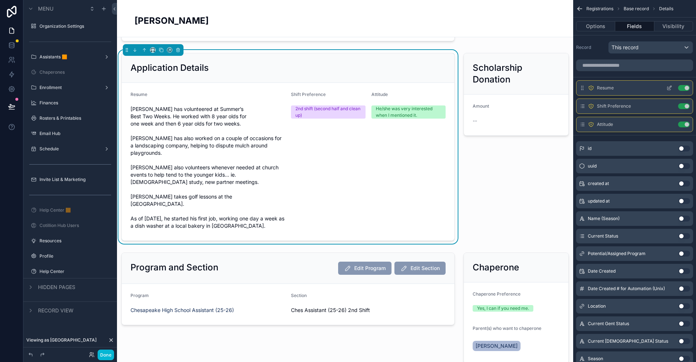
click at [669, 87] on icon "scrollable content" at bounding box center [669, 88] width 6 height 6
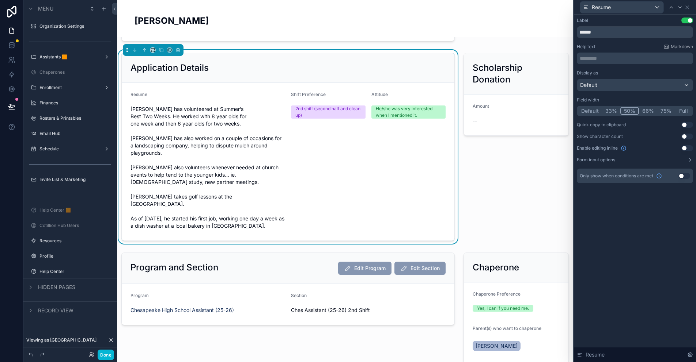
click at [685, 113] on button "Full" at bounding box center [682, 111] width 17 height 8
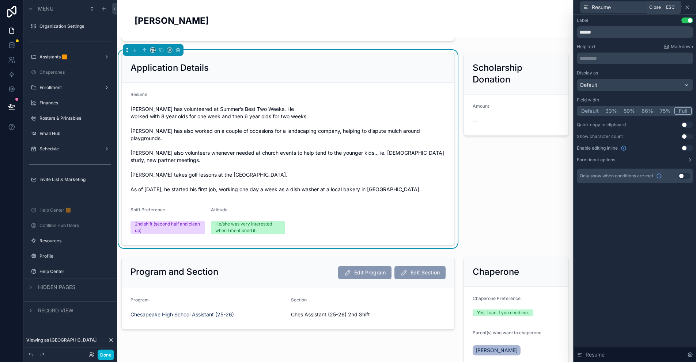
click at [687, 6] on icon at bounding box center [687, 7] width 6 height 6
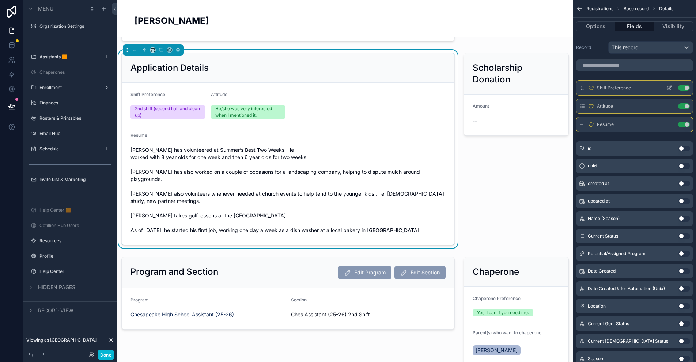
click at [667, 88] on icon "scrollable content" at bounding box center [669, 88] width 6 height 6
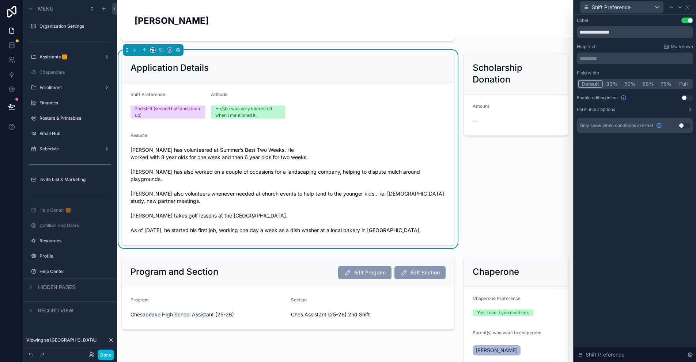
click at [632, 83] on button "50%" at bounding box center [630, 84] width 18 height 8
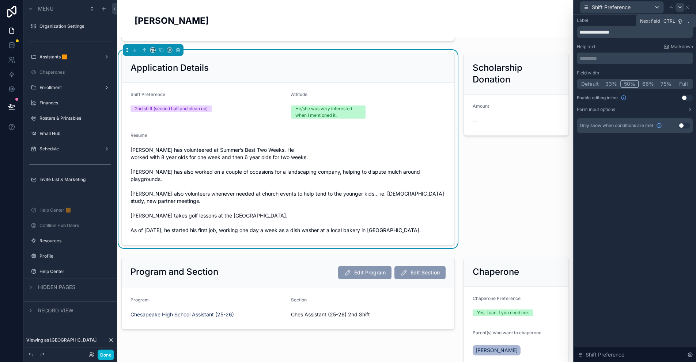
click at [676, 7] on div at bounding box center [679, 7] width 9 height 9
click at [631, 83] on button "50%" at bounding box center [630, 84] width 18 height 8
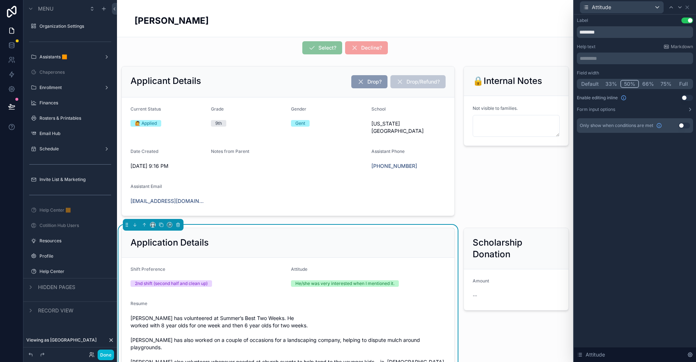
scroll to position [0, 0]
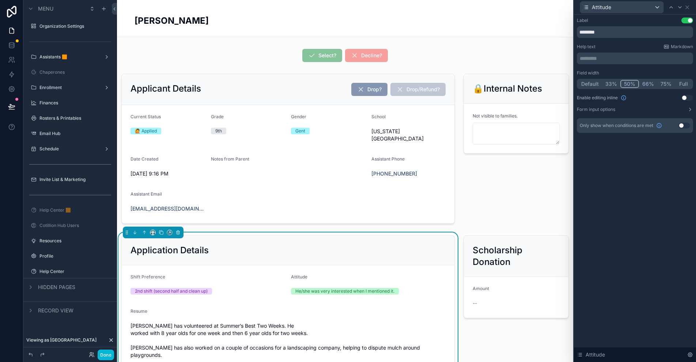
click at [227, 245] on div "Application Details" at bounding box center [287, 251] width 315 height 12
click at [689, 8] on icon at bounding box center [687, 7] width 6 height 6
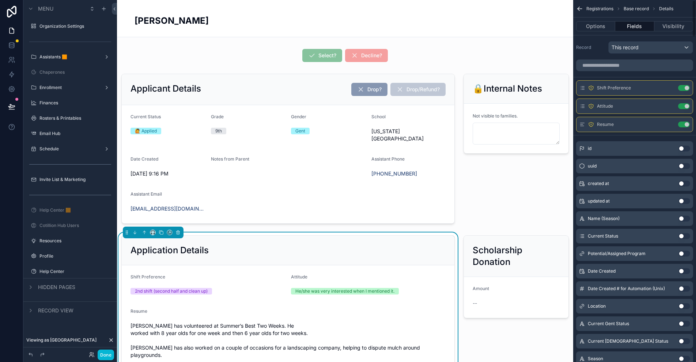
drag, startPoint x: 595, startPoint y: 25, endPoint x: 600, endPoint y: 34, distance: 9.8
click at [595, 25] on button "Options" at bounding box center [595, 26] width 39 height 10
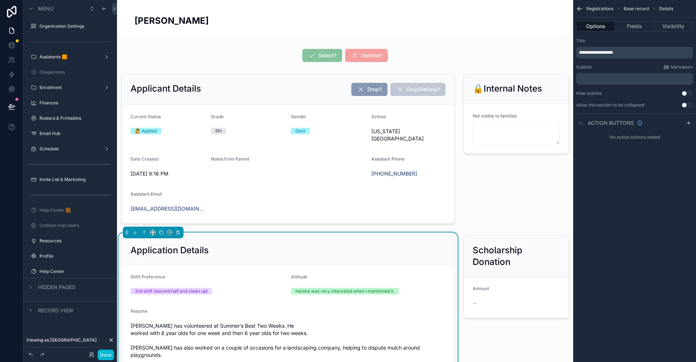
click at [610, 51] on span "**********" at bounding box center [596, 52] width 34 height 4
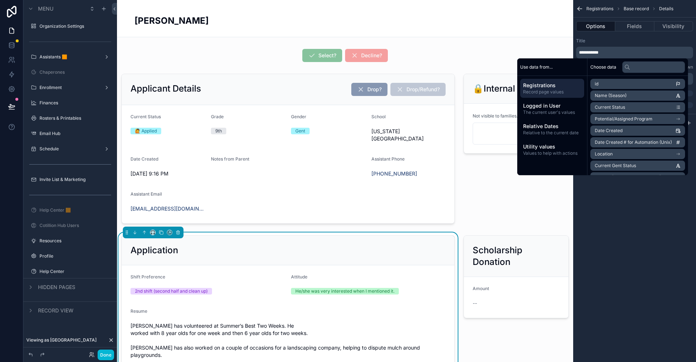
click at [603, 214] on div "**********" at bounding box center [634, 181] width 123 height 362
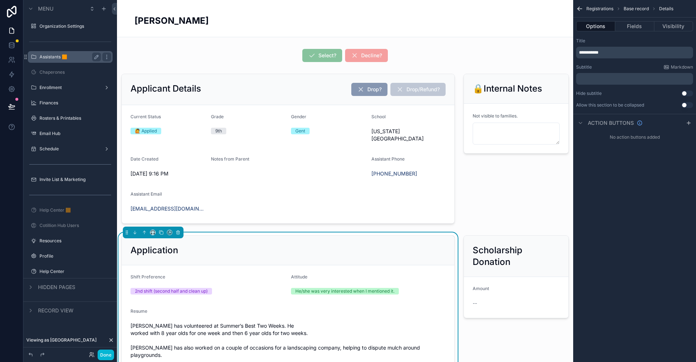
click at [58, 57] on label "Assistants 🟧" at bounding box center [68, 57] width 58 height 6
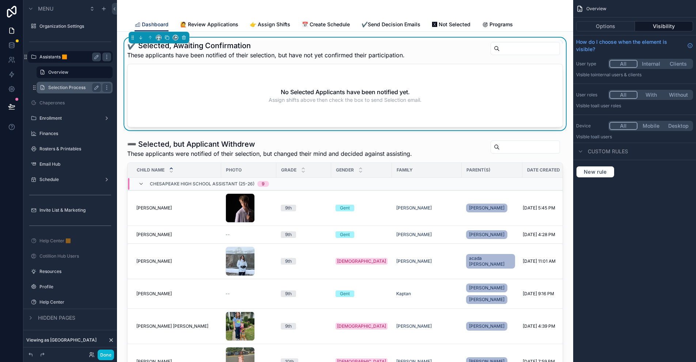
click at [68, 88] on label "Selection Process" at bounding box center [73, 88] width 50 height 6
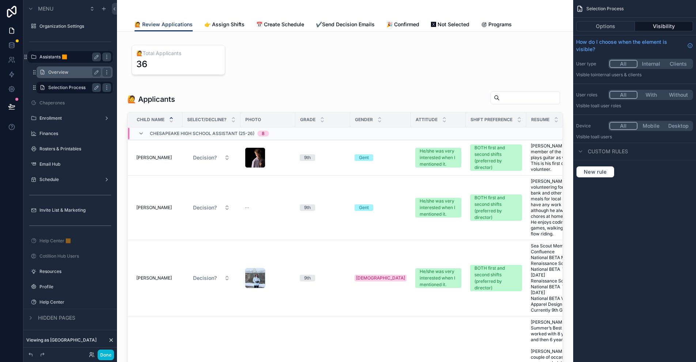
click at [69, 71] on label "Overview" at bounding box center [73, 72] width 50 height 6
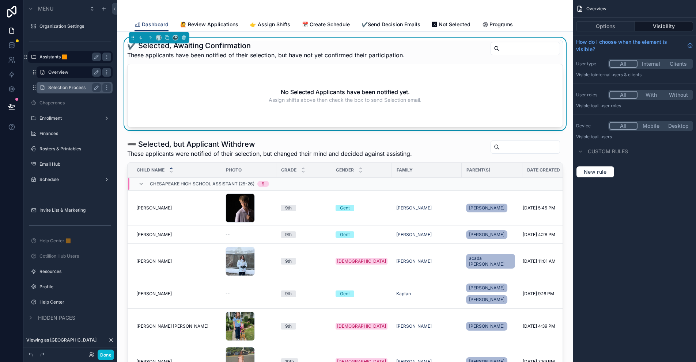
click at [199, 9] on div "scrollable content" at bounding box center [344, 9] width 421 height 18
click at [221, 25] on span "🙋 Review Applications" at bounding box center [209, 24] width 58 height 7
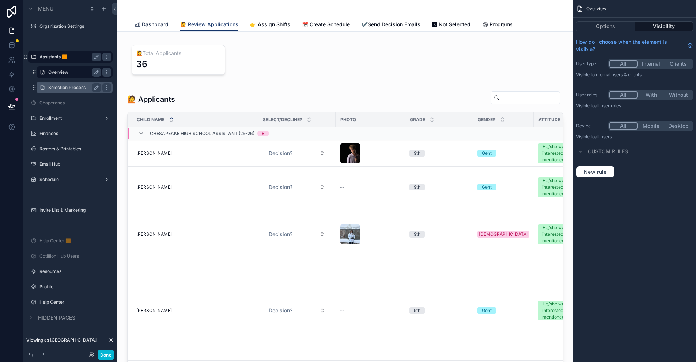
click at [159, 23] on span "Dashboard" at bounding box center [155, 24] width 27 height 7
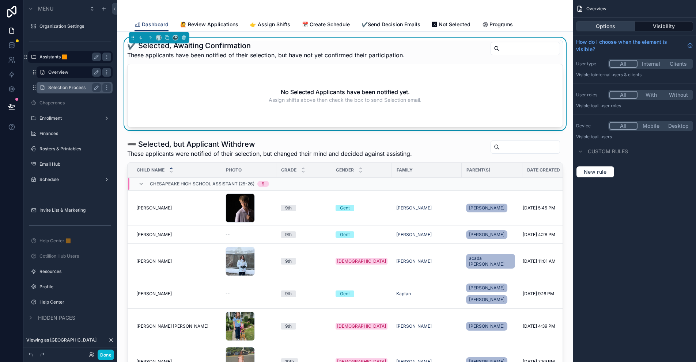
click at [614, 26] on button "Options" at bounding box center [605, 26] width 59 height 10
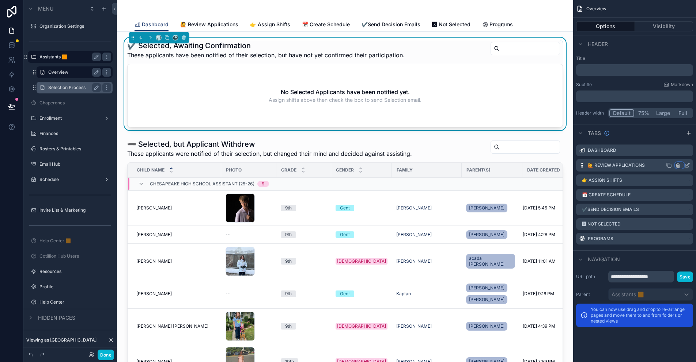
click at [676, 166] on icon "scrollable content" at bounding box center [677, 165] width 3 height 3
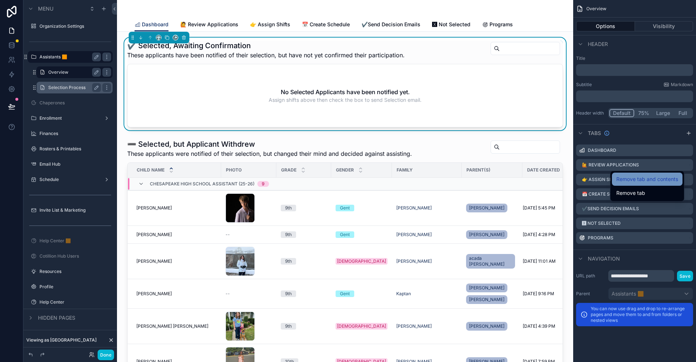
click at [659, 182] on span "Remove tab and contents" at bounding box center [647, 179] width 62 height 9
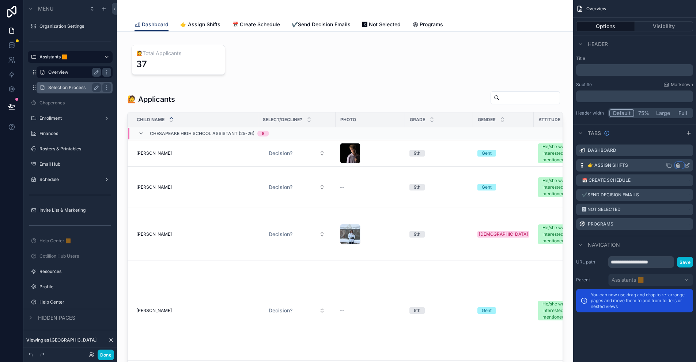
drag, startPoint x: 659, startPoint y: 182, endPoint x: 679, endPoint y: 165, distance: 26.2
click at [679, 165] on icon "scrollable content" at bounding box center [678, 166] width 6 height 6
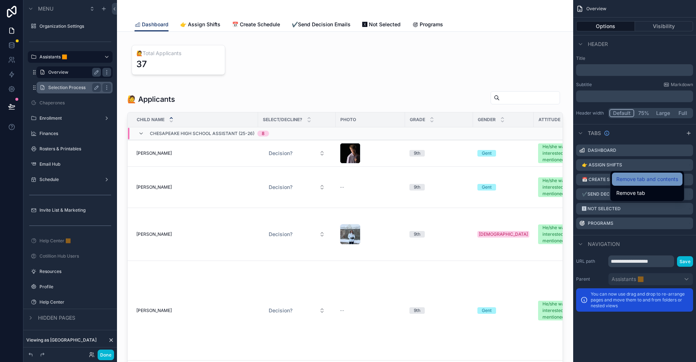
click at [648, 183] on span "Remove tab and contents" at bounding box center [647, 179] width 62 height 9
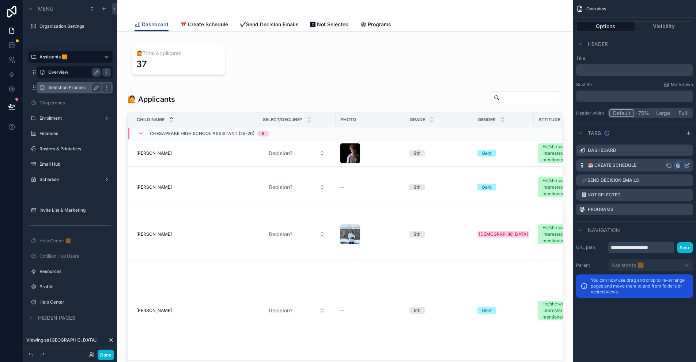
click at [679, 166] on icon "scrollable content" at bounding box center [678, 166] width 6 height 6
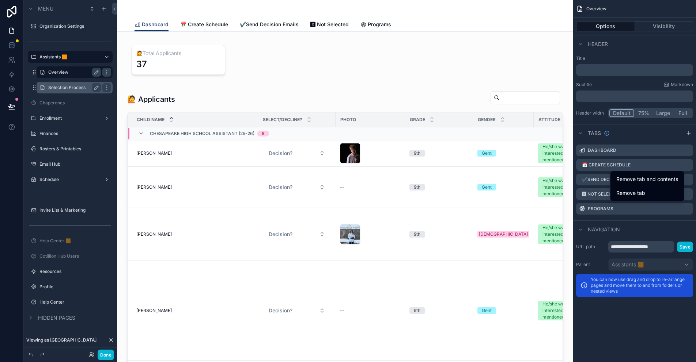
drag, startPoint x: 648, startPoint y: 179, endPoint x: 651, endPoint y: 173, distance: 6.6
click at [648, 179] on span "Remove tab and contents" at bounding box center [647, 179] width 62 height 9
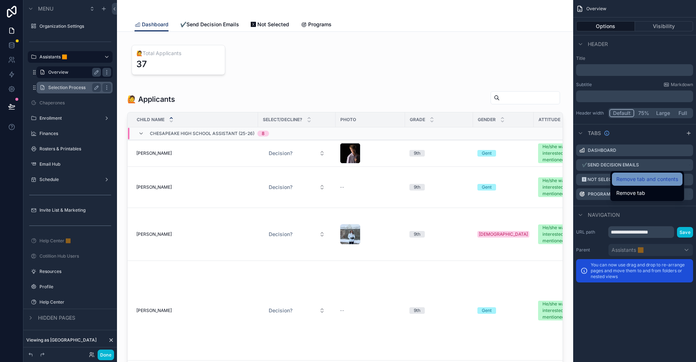
click at [644, 177] on span "Remove tab and contents" at bounding box center [647, 179] width 62 height 9
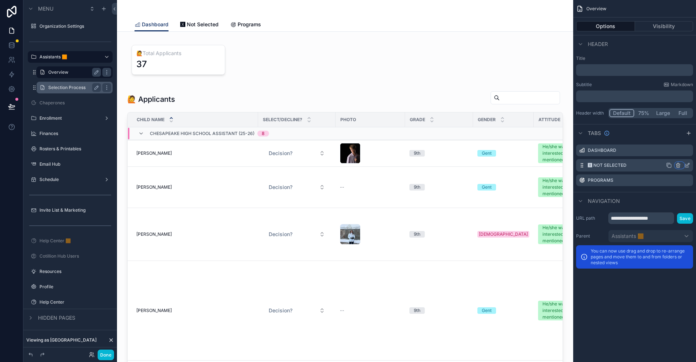
click at [678, 165] on icon "scrollable content" at bounding box center [678, 166] width 6 height 6
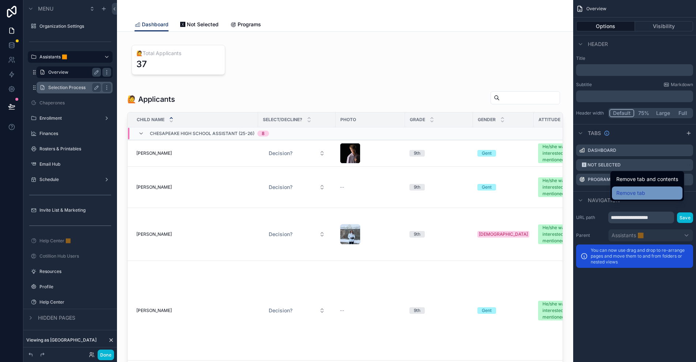
click at [653, 191] on div "Remove tab" at bounding box center [647, 193] width 62 height 9
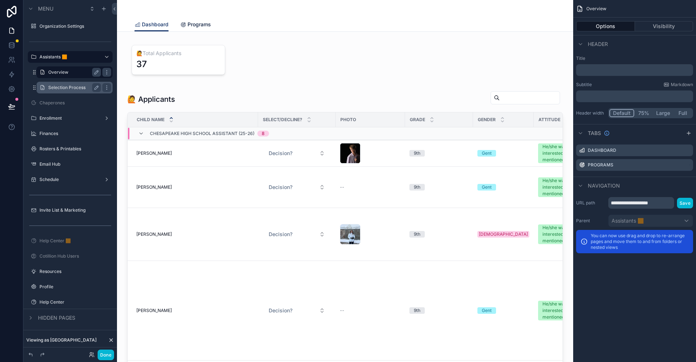
click at [193, 22] on span "Programs" at bounding box center [198, 24] width 23 height 7
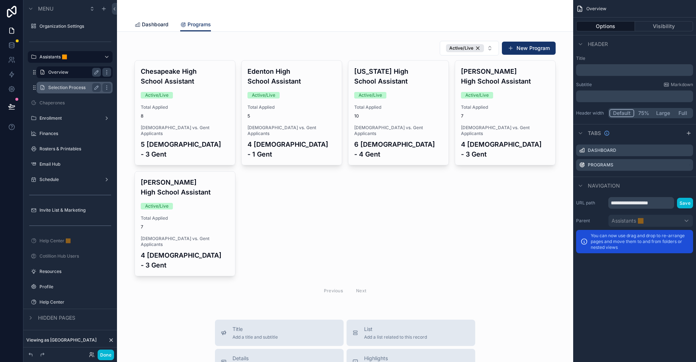
click at [149, 23] on span "Dashboard" at bounding box center [155, 24] width 27 height 7
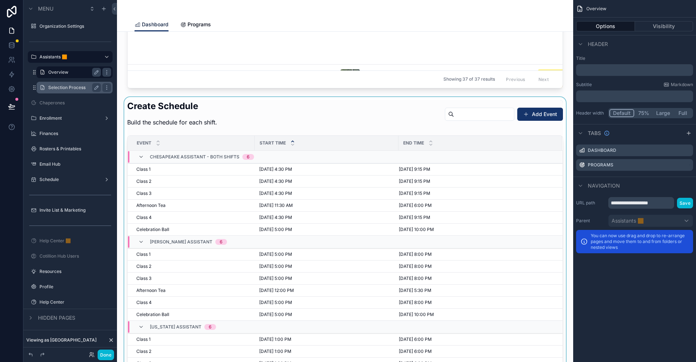
scroll to position [292, 0]
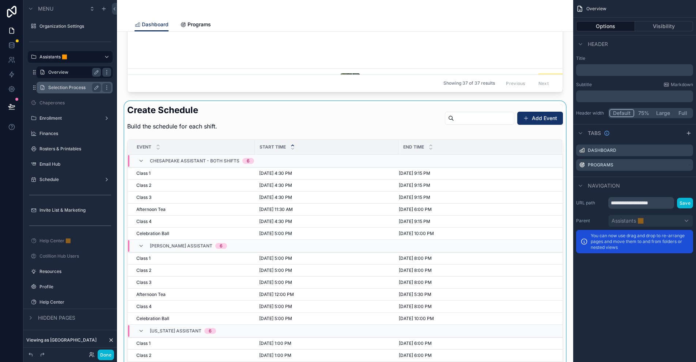
click at [214, 113] on div "scrollable content" at bounding box center [345, 258] width 444 height 314
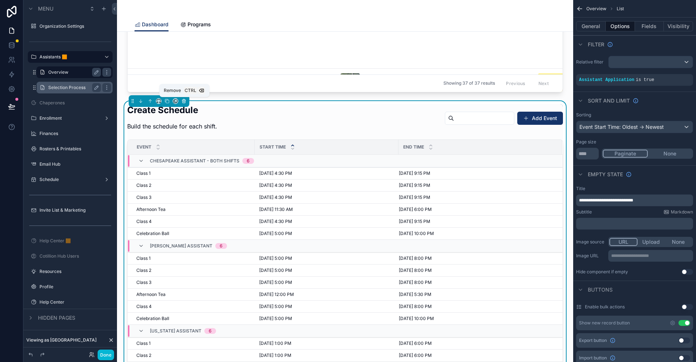
click at [184, 99] on icon "scrollable content" at bounding box center [183, 99] width 1 height 1
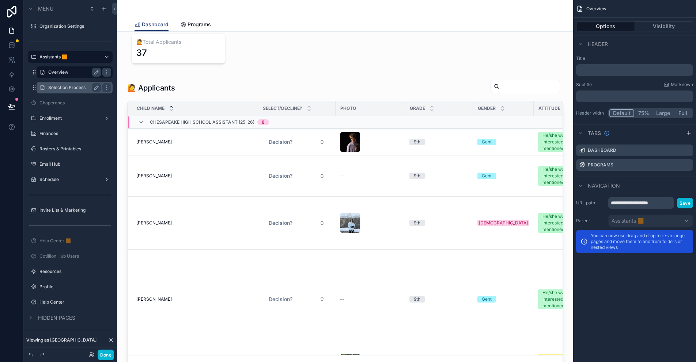
scroll to position [0, 0]
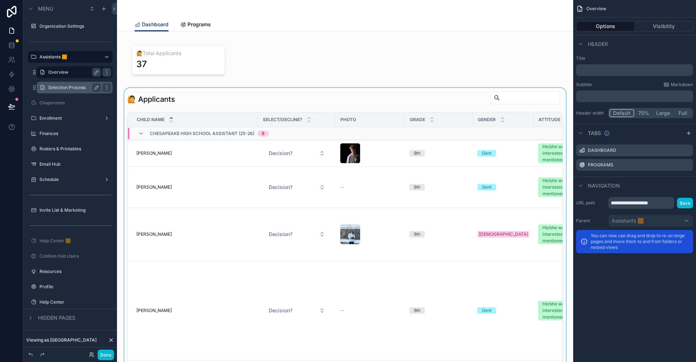
click at [194, 97] on div "scrollable content" at bounding box center [345, 238] width 444 height 300
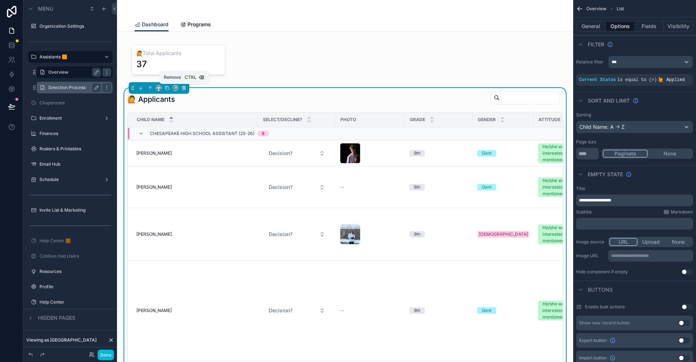
click at [184, 89] on icon "scrollable content" at bounding box center [183, 87] width 5 height 5
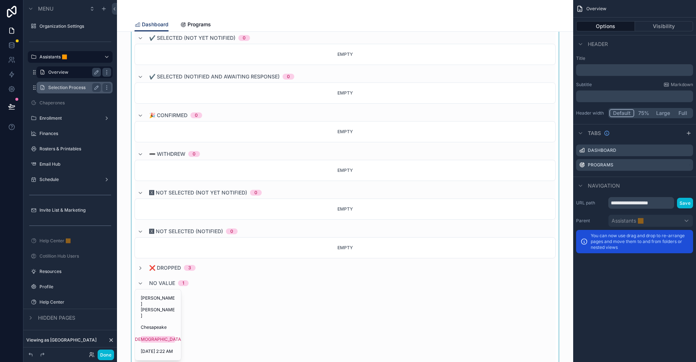
scroll to position [767, 0]
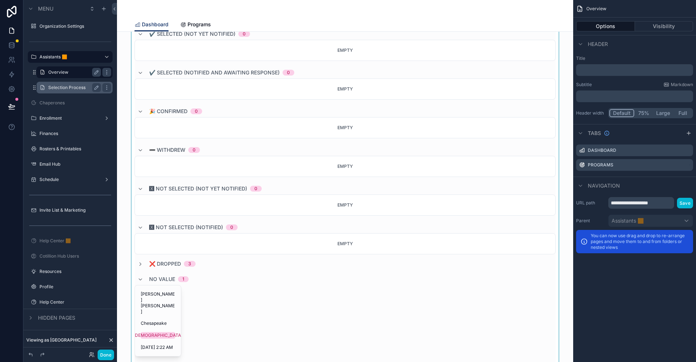
click at [169, 292] on div "scrollable content" at bounding box center [345, 156] width 444 height 479
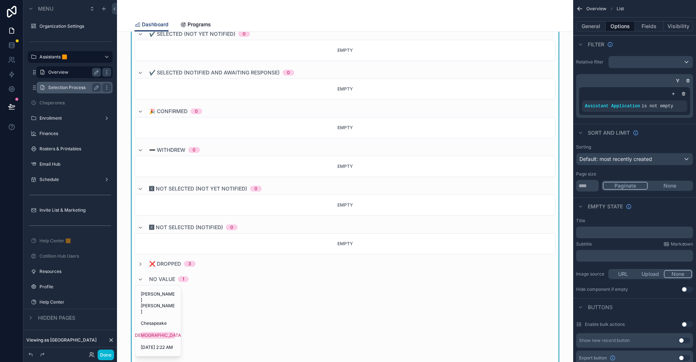
drag, startPoint x: 169, startPoint y: 292, endPoint x: 155, endPoint y: 299, distance: 15.5
click at [155, 299] on div "[PERSON_NAME] [PERSON_NAME] Chesapeake [DEMOGRAPHIC_DATA] [DATE] 2:22 AM" at bounding box center [158, 321] width 46 height 71
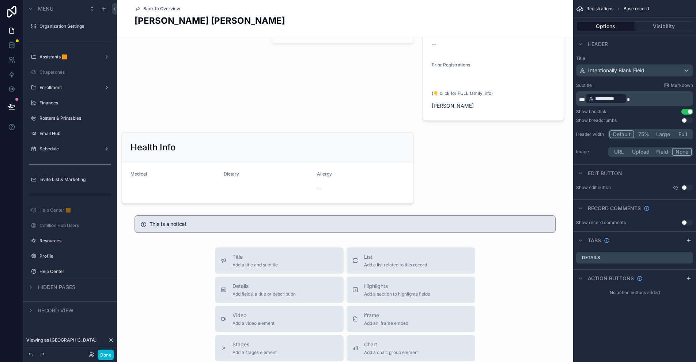
scroll to position [584, 0]
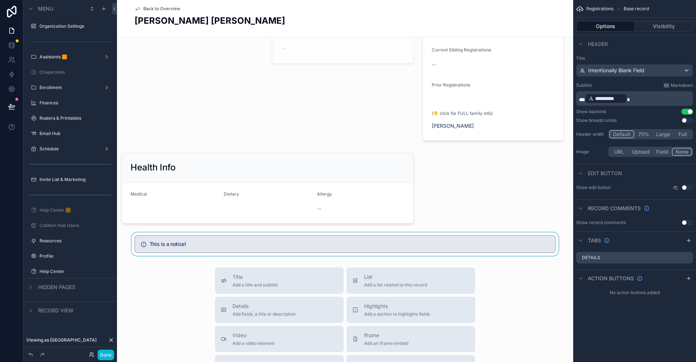
click at [194, 245] on div "scrollable content" at bounding box center [345, 244] width 456 height 23
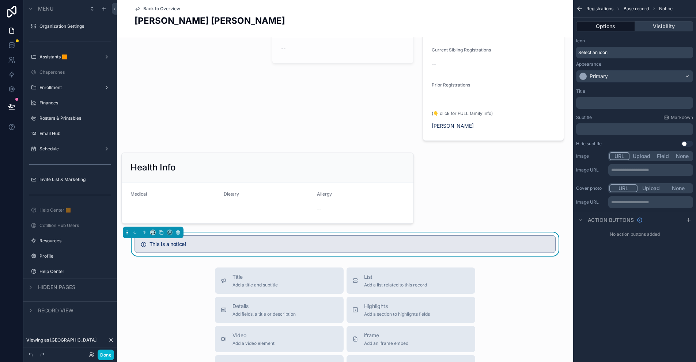
click at [653, 27] on button "Visibility" at bounding box center [664, 26] width 58 height 10
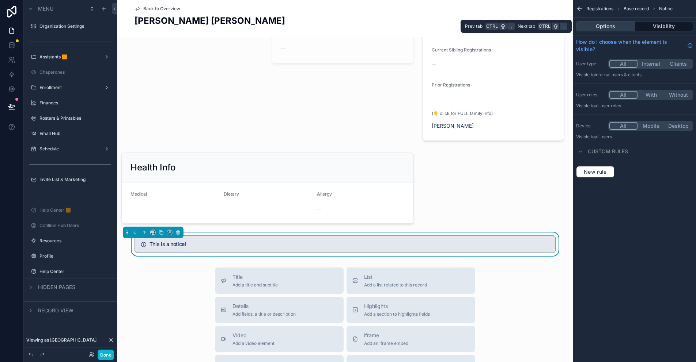
click at [601, 27] on button "Options" at bounding box center [605, 26] width 59 height 10
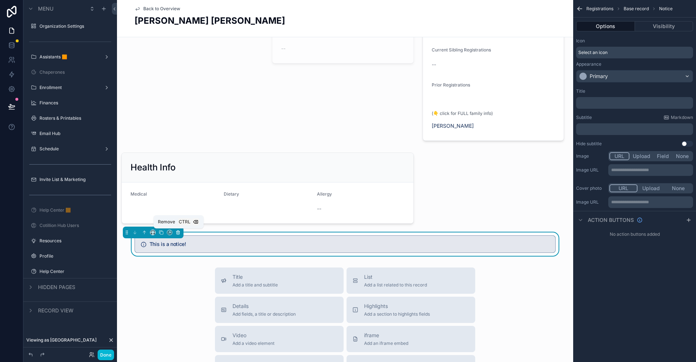
click at [178, 233] on icon "scrollable content" at bounding box center [177, 232] width 5 height 5
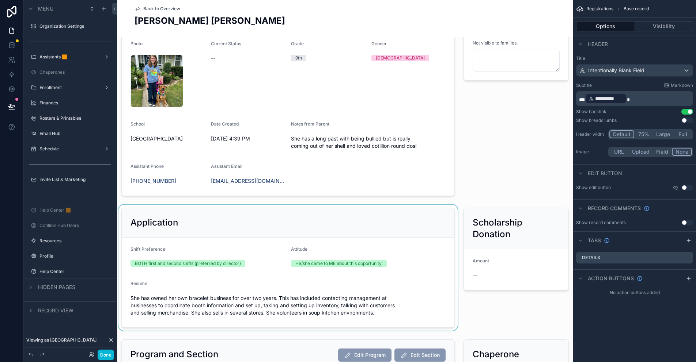
scroll to position [0, 0]
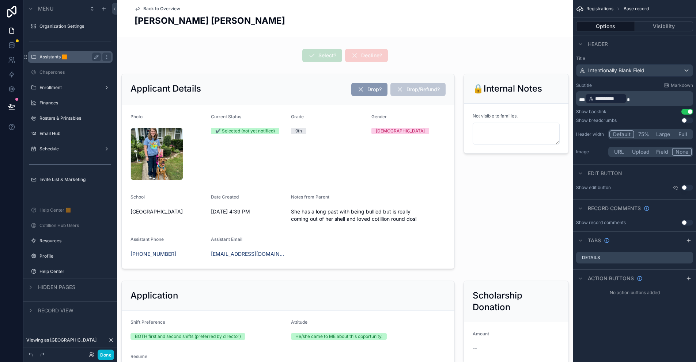
click at [52, 58] on label "Assistants 🟧" at bounding box center [68, 57] width 58 height 6
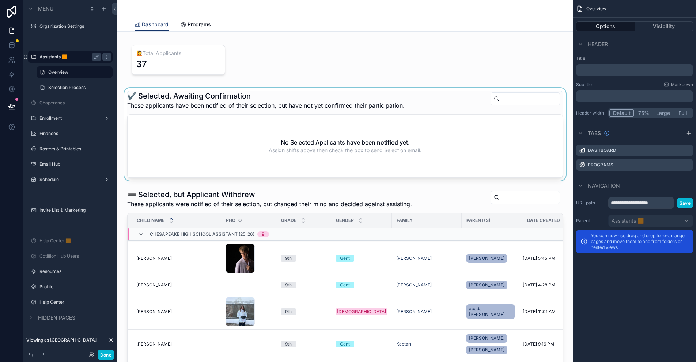
click at [161, 95] on div "scrollable content" at bounding box center [345, 134] width 444 height 93
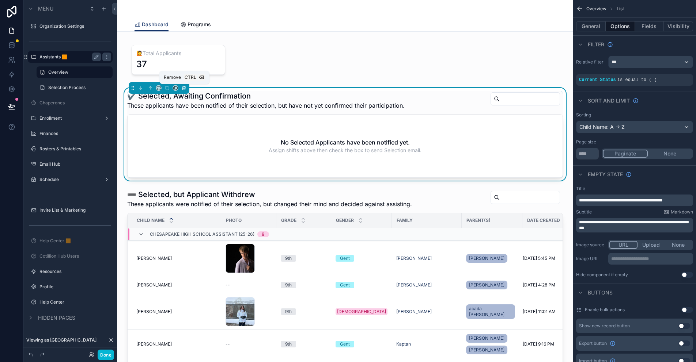
click at [183, 88] on icon "scrollable content" at bounding box center [183, 87] width 5 height 5
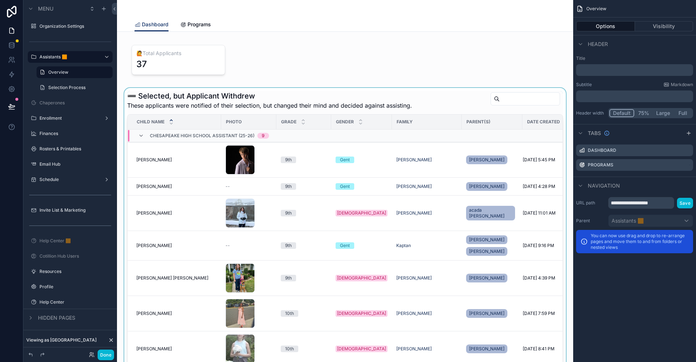
click at [183, 101] on div "scrollable content" at bounding box center [345, 239] width 444 height 302
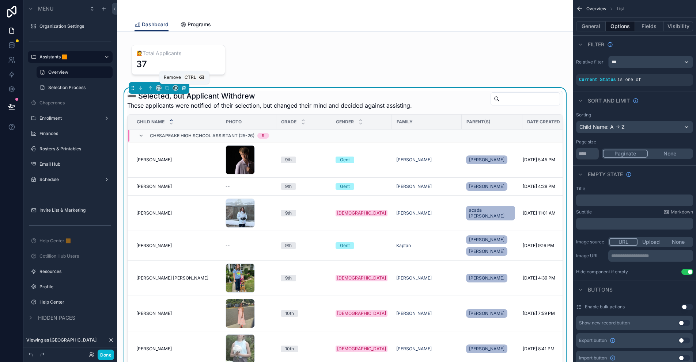
click at [184, 87] on icon "scrollable content" at bounding box center [183, 87] width 3 height 0
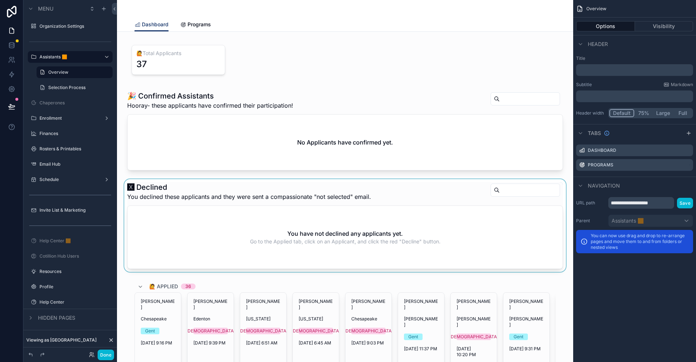
click at [176, 190] on div "scrollable content" at bounding box center [345, 225] width 444 height 93
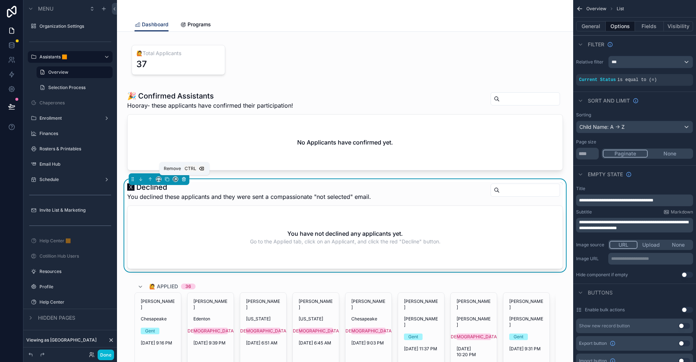
click at [183, 180] on icon "scrollable content" at bounding box center [183, 179] width 5 height 5
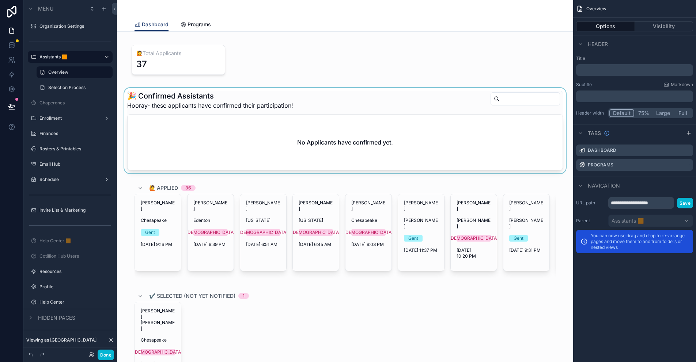
click at [191, 104] on div "scrollable content" at bounding box center [345, 130] width 444 height 85
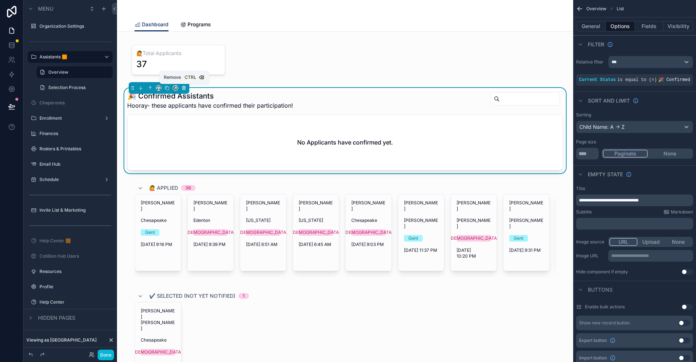
click at [184, 89] on icon "scrollable content" at bounding box center [183, 87] width 5 height 5
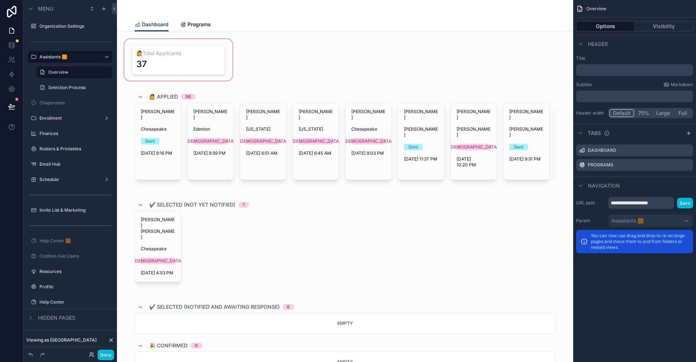
click at [211, 44] on div "scrollable content" at bounding box center [178, 60] width 111 height 45
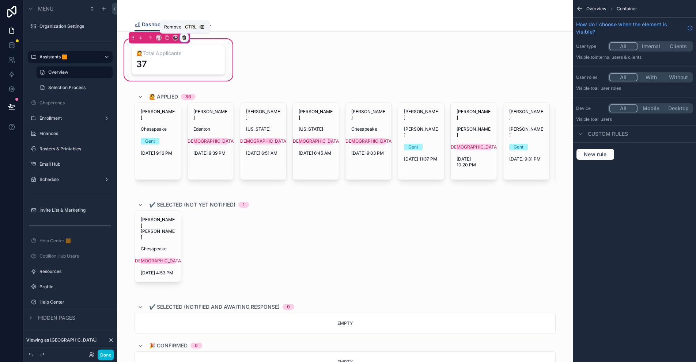
click at [185, 37] on icon "scrollable content" at bounding box center [184, 37] width 5 height 5
click at [218, 67] on span "Remove entire container" at bounding box center [215, 66] width 58 height 9
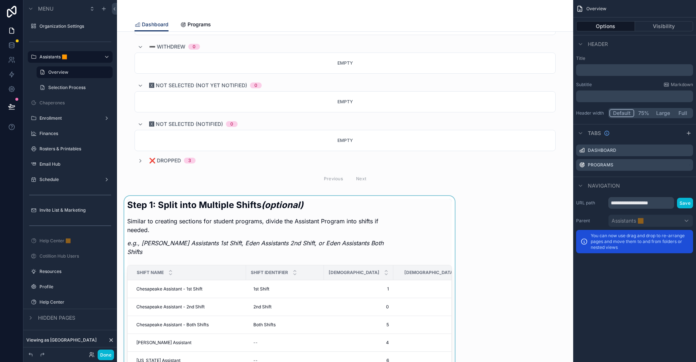
scroll to position [292, 0]
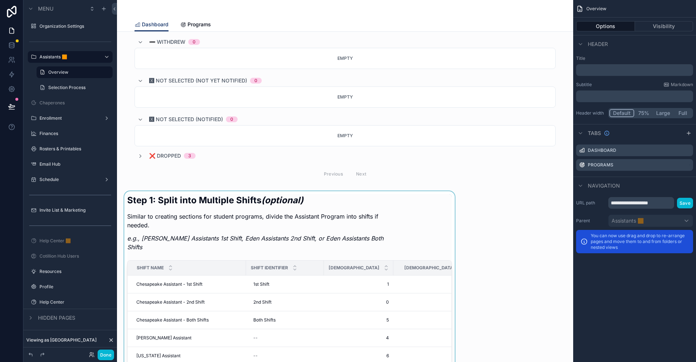
drag, startPoint x: 238, startPoint y: 195, endPoint x: 249, endPoint y: 190, distance: 11.9
click at [238, 195] on div "scrollable content" at bounding box center [289, 315] width 333 height 248
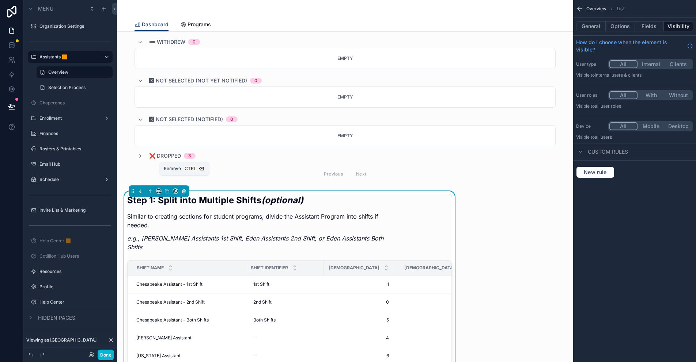
click at [186, 189] on icon "scrollable content" at bounding box center [183, 191] width 5 height 5
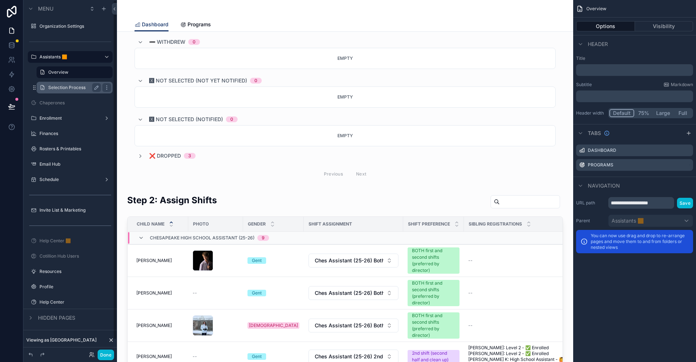
click at [71, 87] on label "Selection Process" at bounding box center [73, 88] width 50 height 6
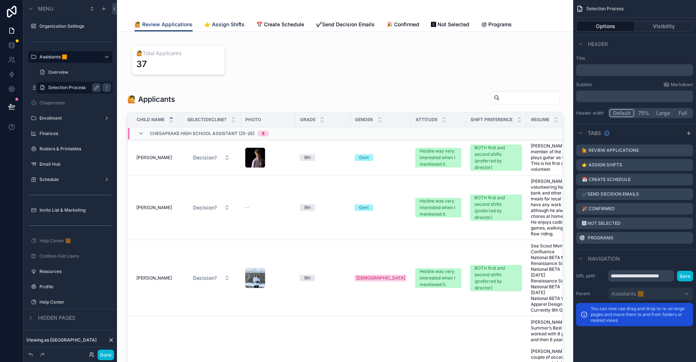
click at [232, 26] on span "👉 Assign Shifts" at bounding box center [224, 24] width 40 height 7
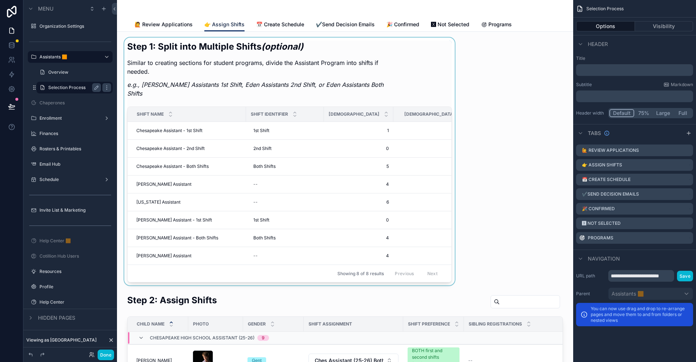
scroll to position [19, 0]
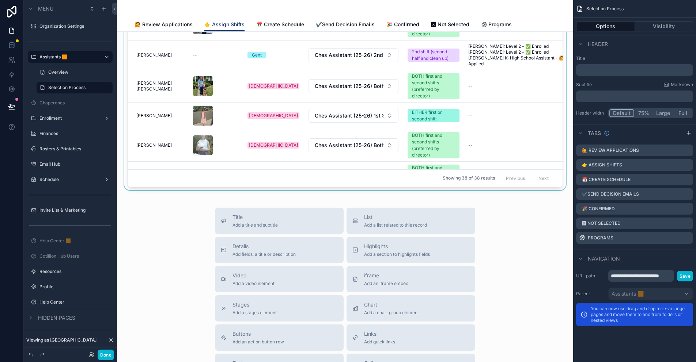
scroll to position [219, 0]
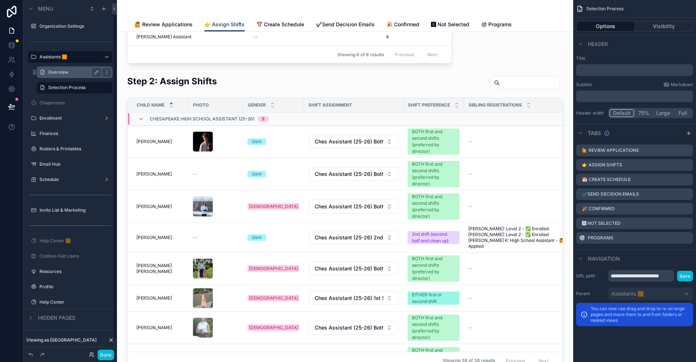
click at [65, 73] on label "Overview" at bounding box center [73, 72] width 50 height 6
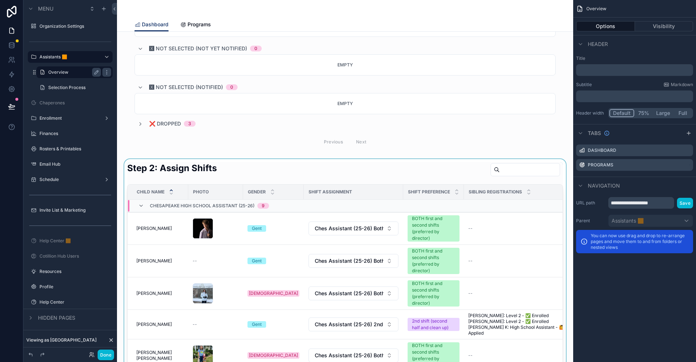
scroll to position [329, 0]
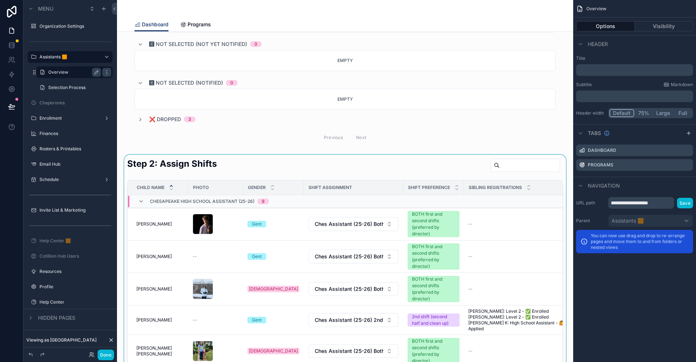
click at [247, 155] on div "scrollable content" at bounding box center [345, 305] width 444 height 301
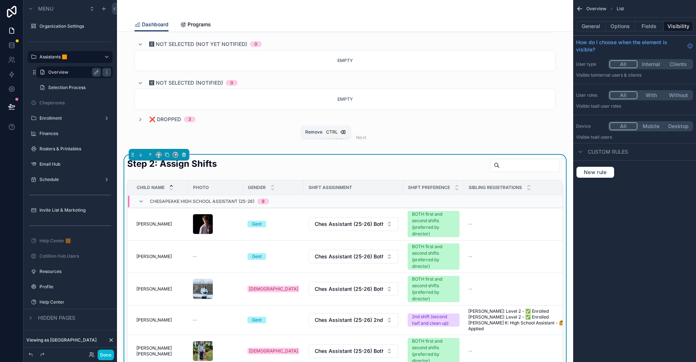
click at [183, 152] on icon "scrollable content" at bounding box center [183, 154] width 5 height 5
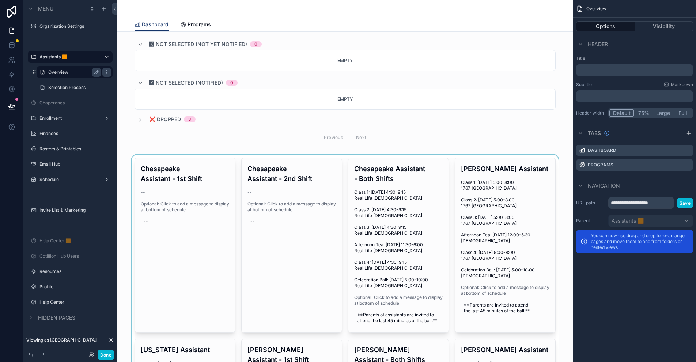
click at [203, 155] on div "scrollable content" at bounding box center [345, 347] width 444 height 385
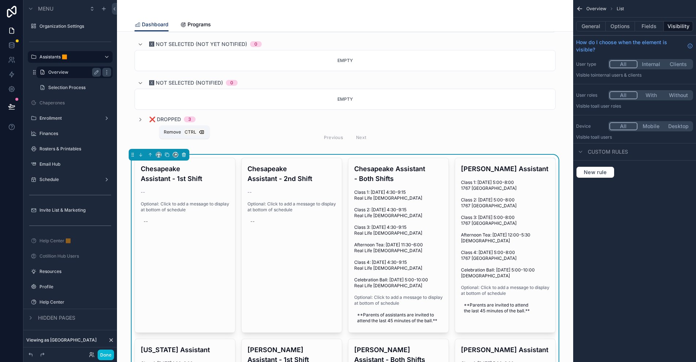
click at [184, 152] on icon "scrollable content" at bounding box center [183, 154] width 5 height 5
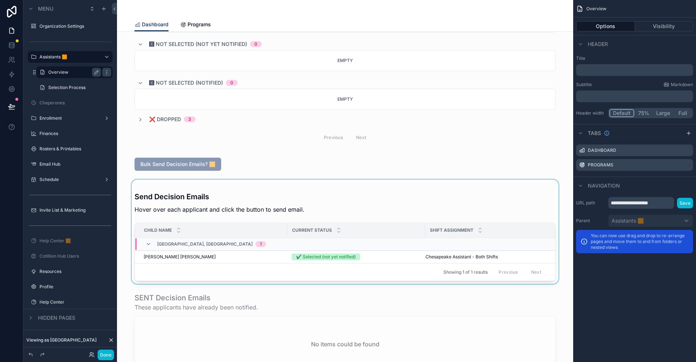
click at [206, 180] on div "scrollable content" at bounding box center [345, 232] width 444 height 104
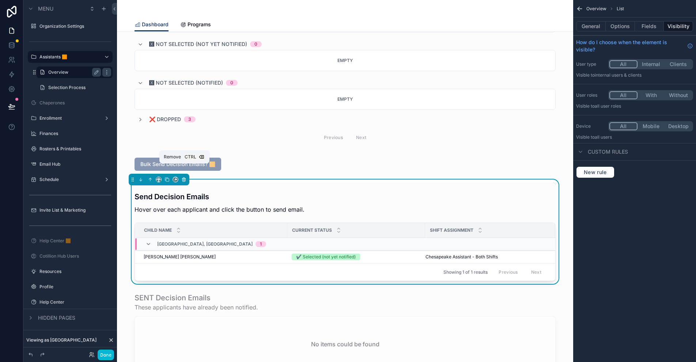
click at [186, 177] on icon "scrollable content" at bounding box center [183, 179] width 5 height 5
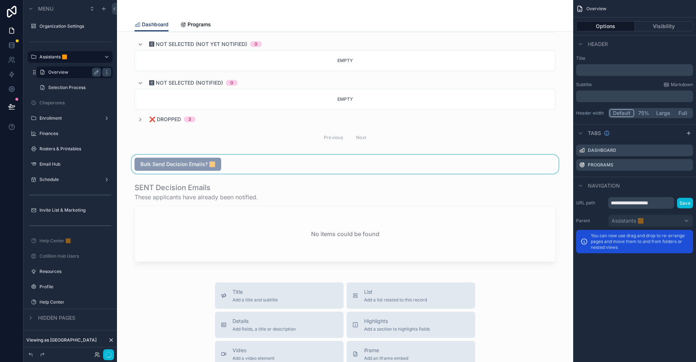
click at [238, 157] on div "scrollable content" at bounding box center [345, 164] width 444 height 19
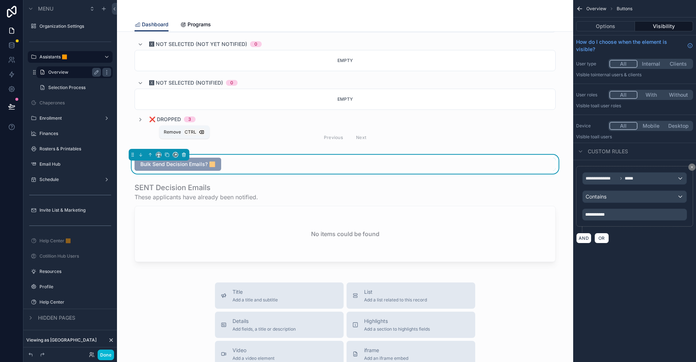
click at [184, 152] on icon "scrollable content" at bounding box center [183, 154] width 5 height 5
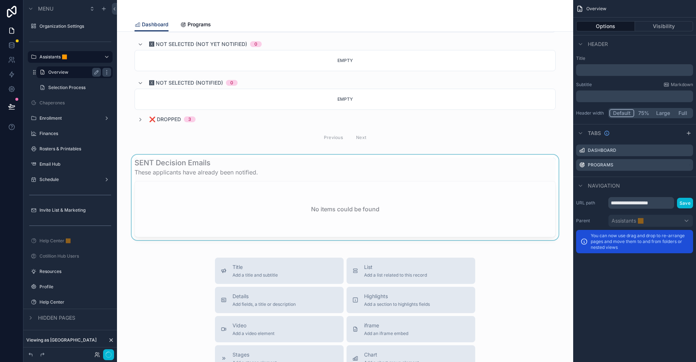
click at [232, 155] on div "scrollable content" at bounding box center [345, 197] width 444 height 85
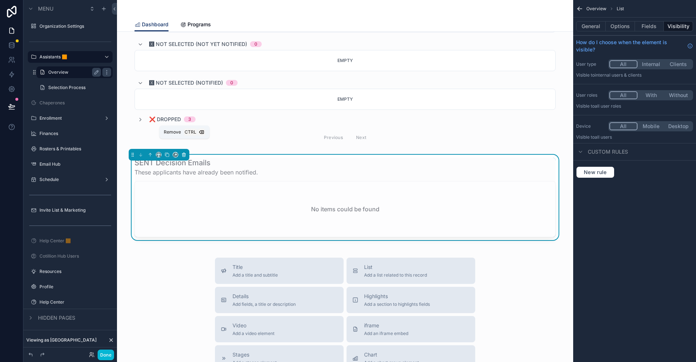
click at [183, 152] on icon "scrollable content" at bounding box center [183, 154] width 5 height 5
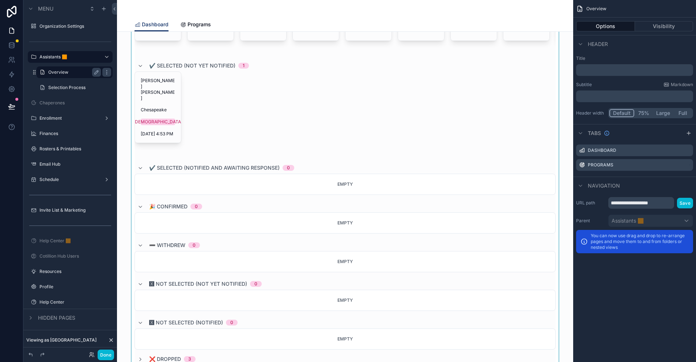
scroll to position [0, 0]
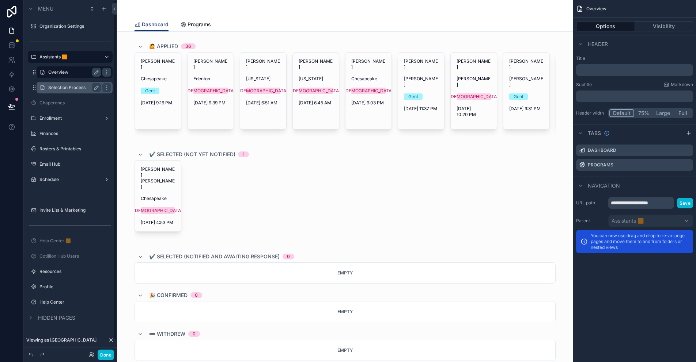
click at [61, 90] on label "Selection Process" at bounding box center [73, 88] width 50 height 6
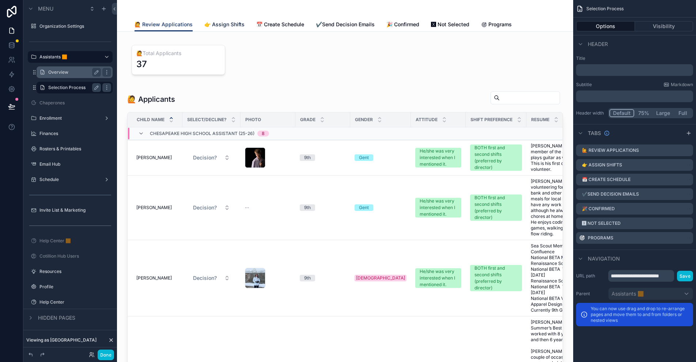
click at [220, 23] on span "👉 Assign Shifts" at bounding box center [224, 24] width 40 height 7
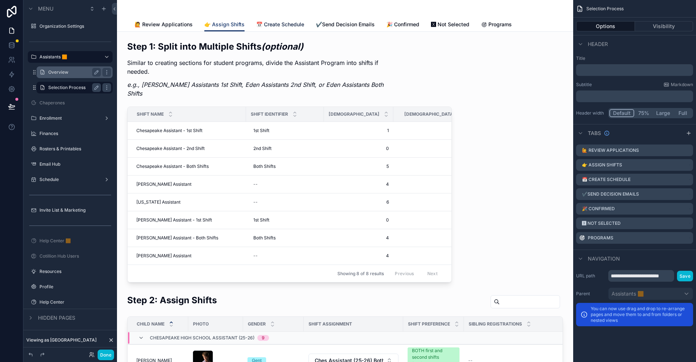
click at [263, 23] on span "📅 Create Schedule" at bounding box center [280, 24] width 48 height 7
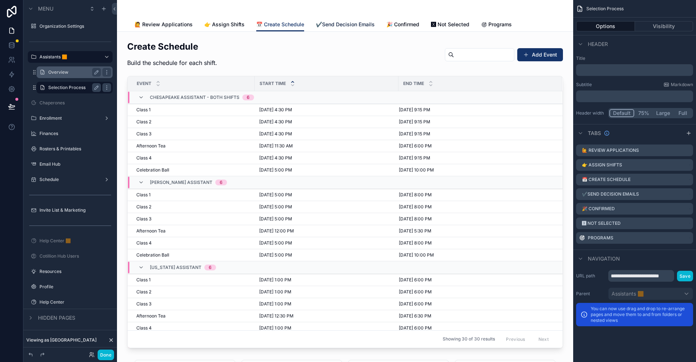
click at [333, 23] on span "✔️Send Decision Emails" at bounding box center [345, 24] width 59 height 7
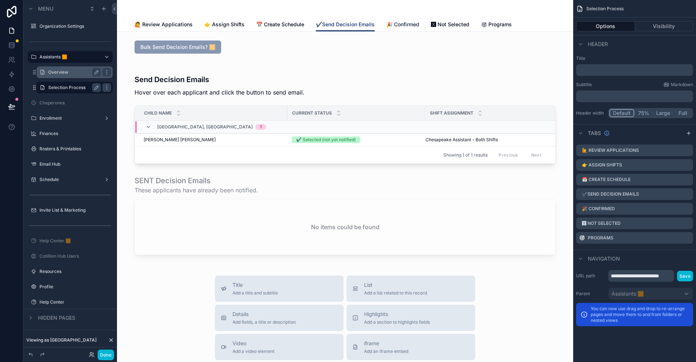
click at [403, 26] on span "🎉 Confirmed" at bounding box center [402, 24] width 33 height 7
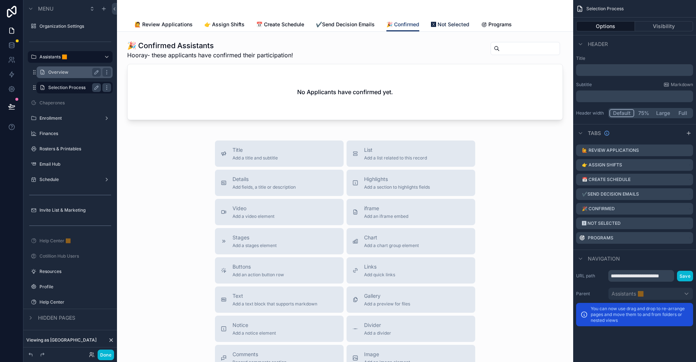
click at [453, 25] on span "🆇 Not Selected" at bounding box center [450, 24] width 38 height 7
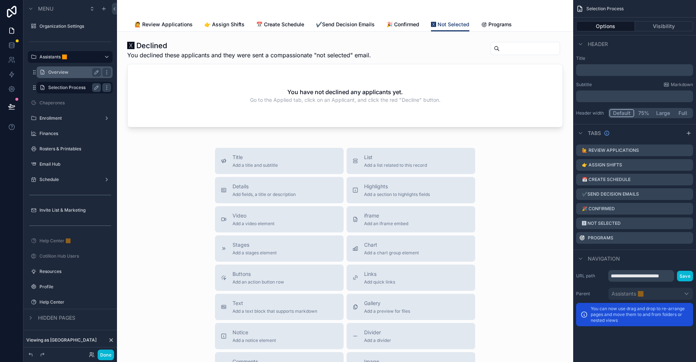
click at [397, 10] on div "scrollable content" at bounding box center [344, 9] width 421 height 18
click at [488, 23] on span "Programs" at bounding box center [499, 24] width 23 height 7
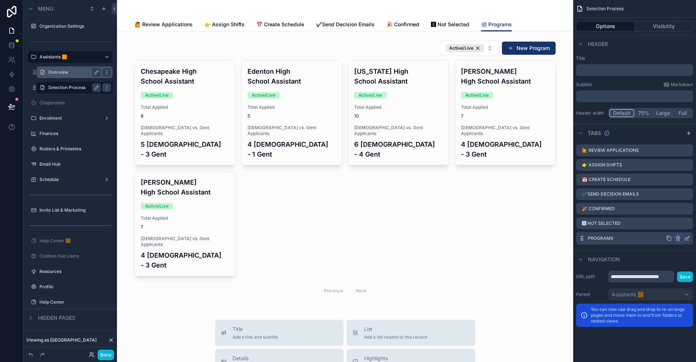
click at [677, 238] on icon "scrollable content" at bounding box center [678, 239] width 6 height 6
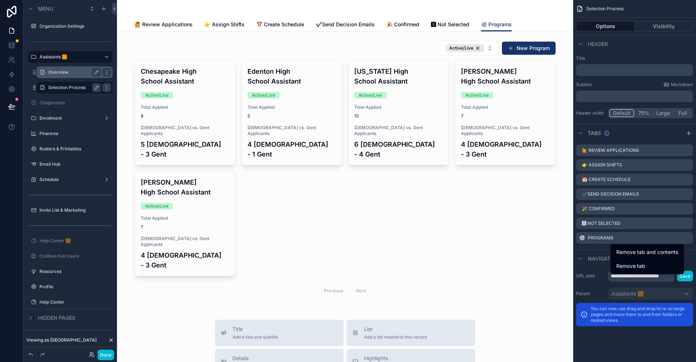
drag, startPoint x: 660, startPoint y: 255, endPoint x: 657, endPoint y: 252, distance: 4.6
click at [660, 255] on span "Remove tab and contents" at bounding box center [647, 252] width 62 height 9
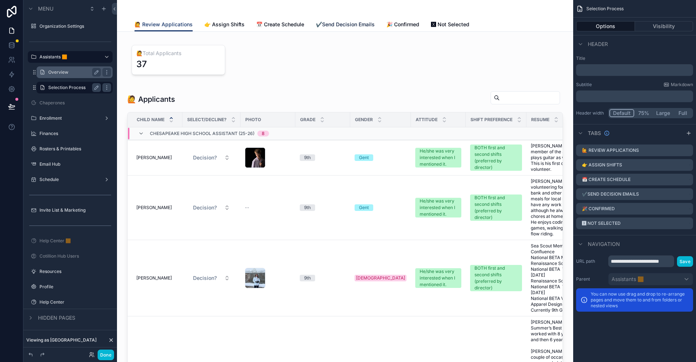
click at [359, 24] on span "✔️Send Decision Emails" at bounding box center [345, 24] width 59 height 7
